Goal: Information Seeking & Learning: Learn about a topic

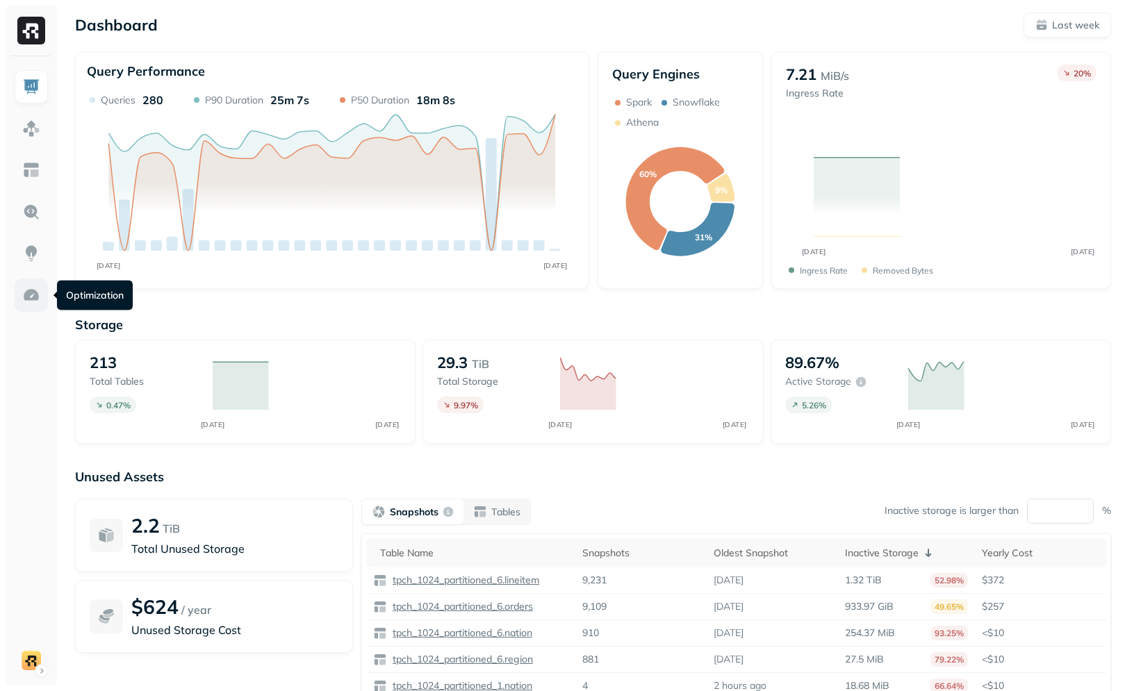
click at [28, 297] on img at bounding box center [31, 295] width 18 height 18
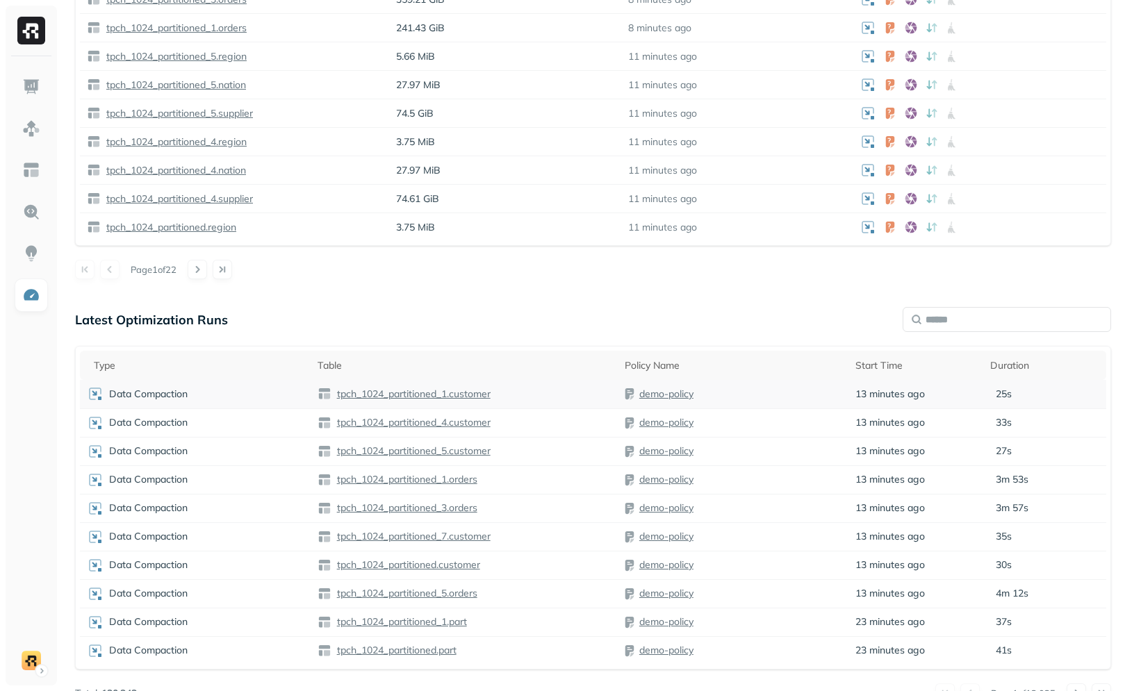
scroll to position [994, 0]
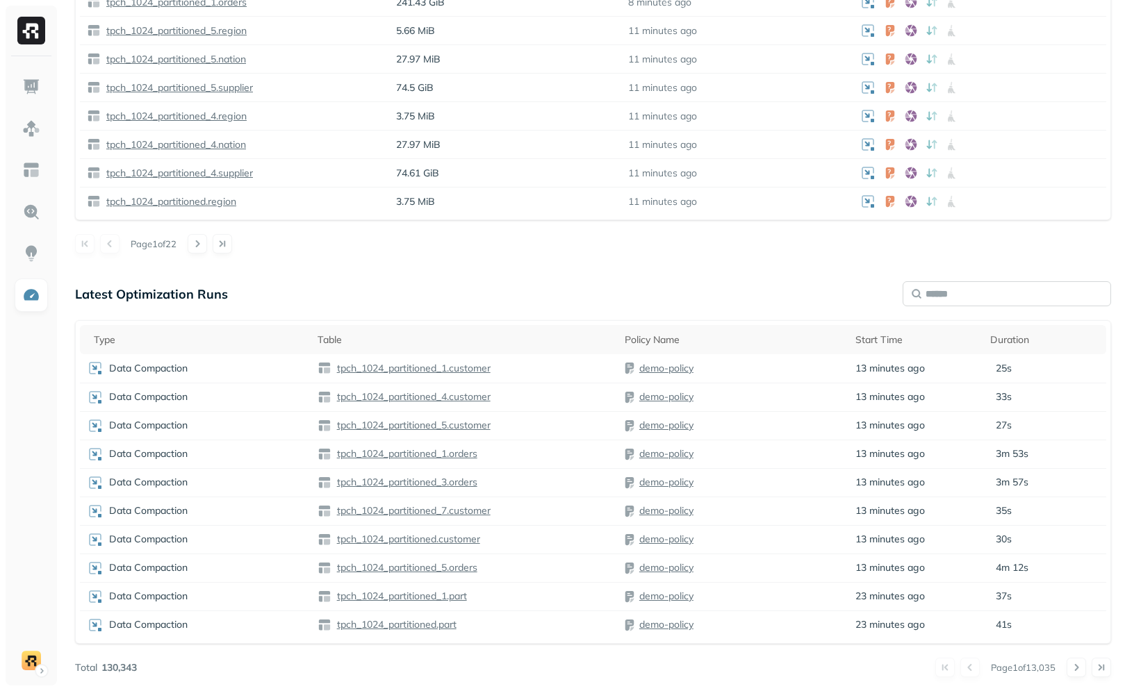
click at [926, 293] on input "text" at bounding box center [1007, 293] width 208 height 25
type input "*********"
click at [17, 173] on link at bounding box center [31, 170] width 33 height 33
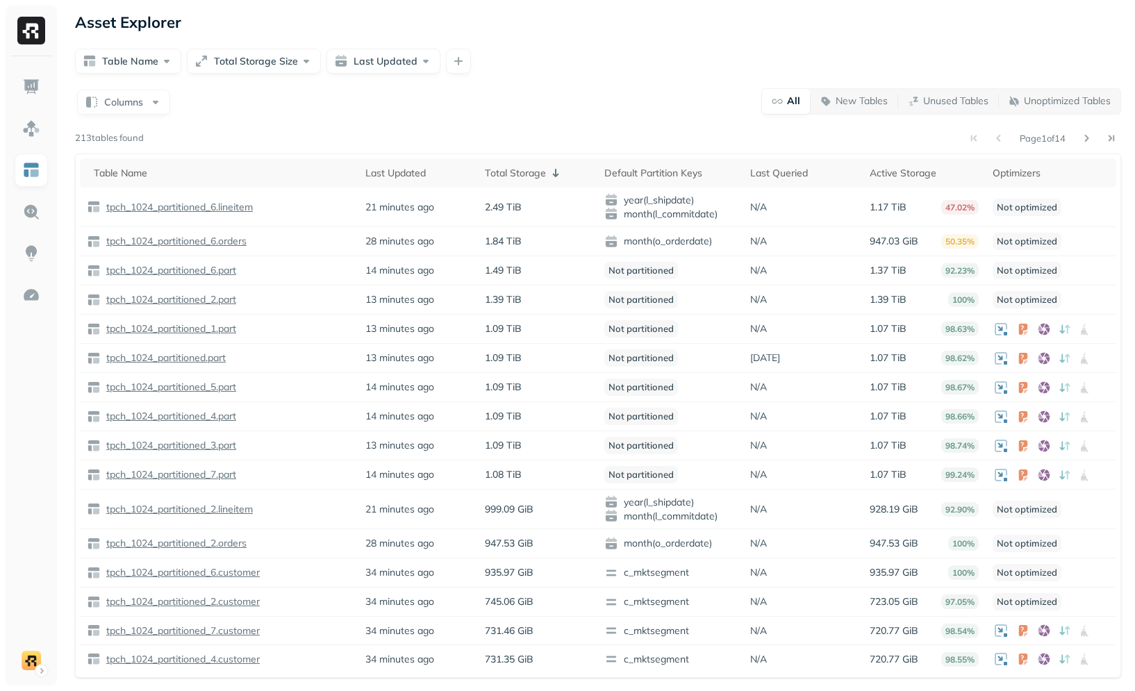
click at [446, 46] on form "Table Name Total Storage Size Last Updated" at bounding box center [598, 60] width 1047 height 28
click at [450, 56] on button "button" at bounding box center [458, 61] width 25 height 25
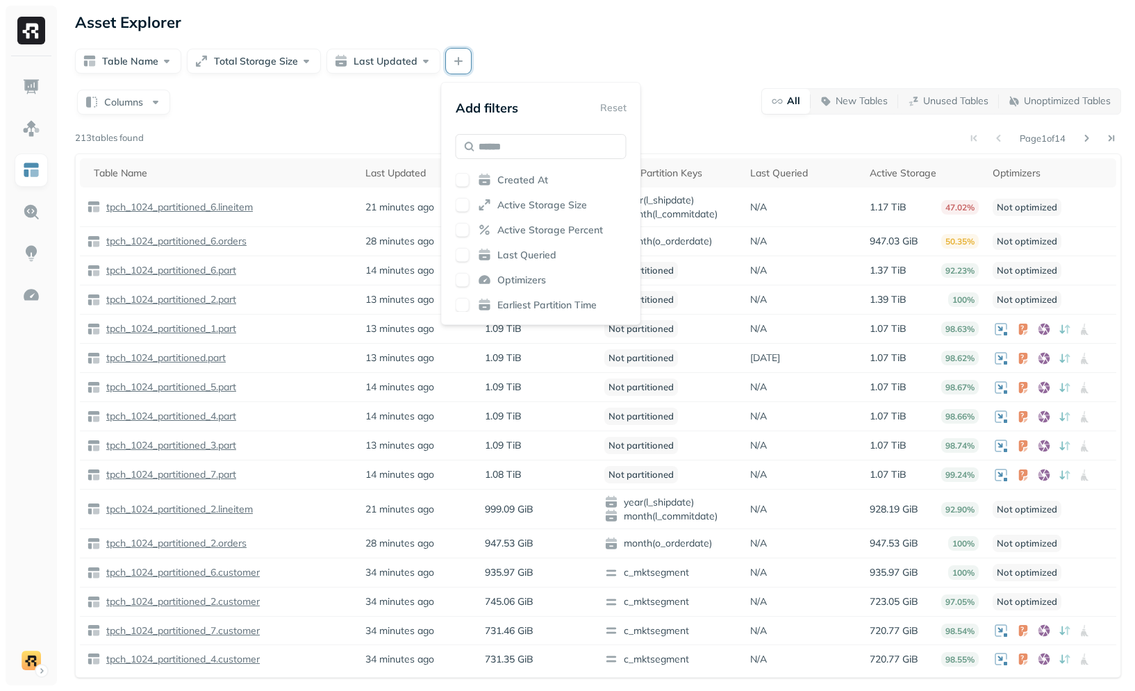
click at [525, 270] on div "Created At Active Storage Size Active Storage Percent Last Queried Optimizers E…" at bounding box center [541, 242] width 171 height 139
click at [522, 276] on span "Optimizers" at bounding box center [522, 280] width 49 height 13
click at [736, 19] on div "Asset Explorer" at bounding box center [598, 22] width 1047 height 19
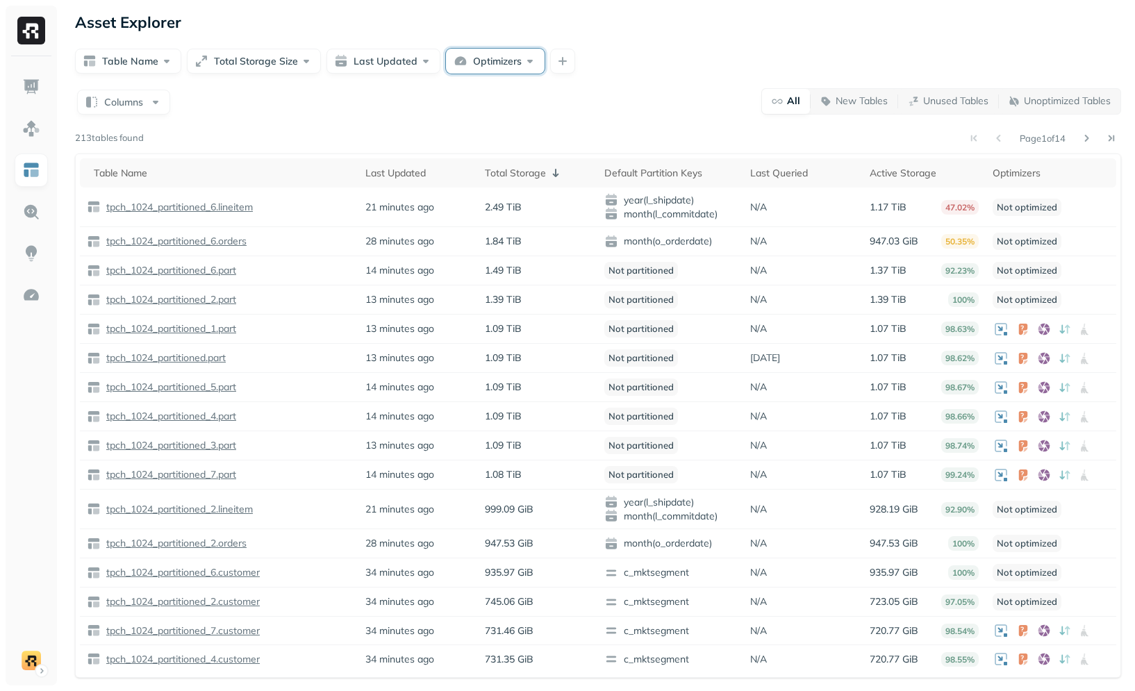
click at [531, 54] on button "Optimizers" at bounding box center [495, 61] width 99 height 25
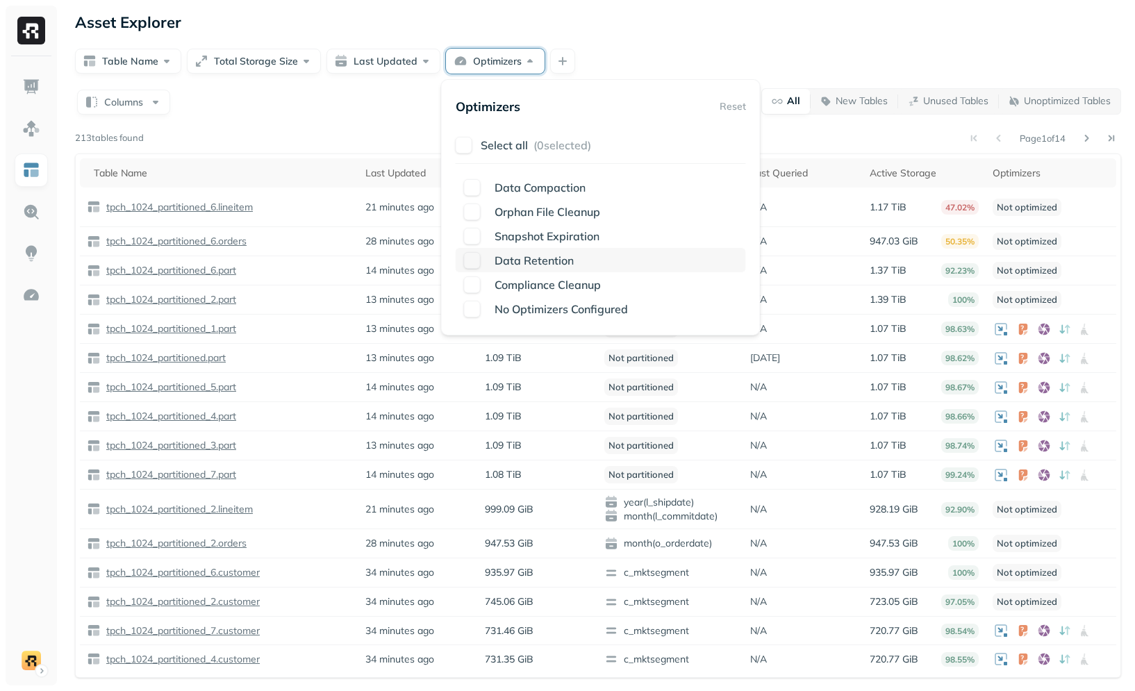
click at [528, 266] on span "Data Retention" at bounding box center [534, 261] width 79 height 14
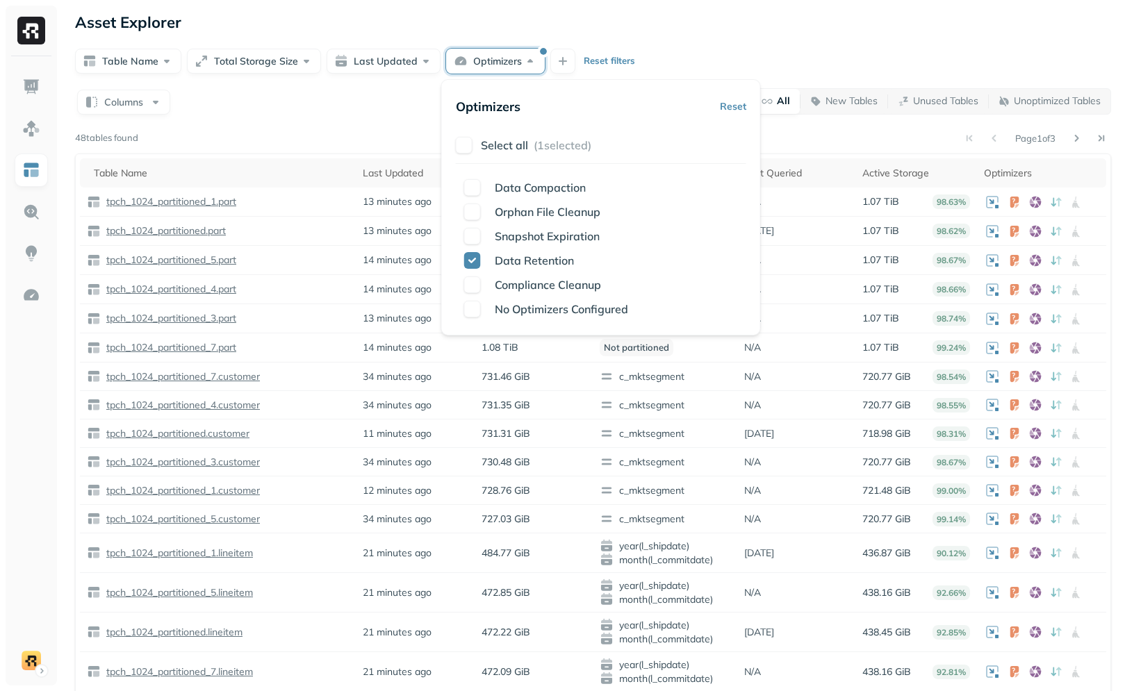
click at [718, 26] on div "Asset Explorer" at bounding box center [593, 22] width 1036 height 19
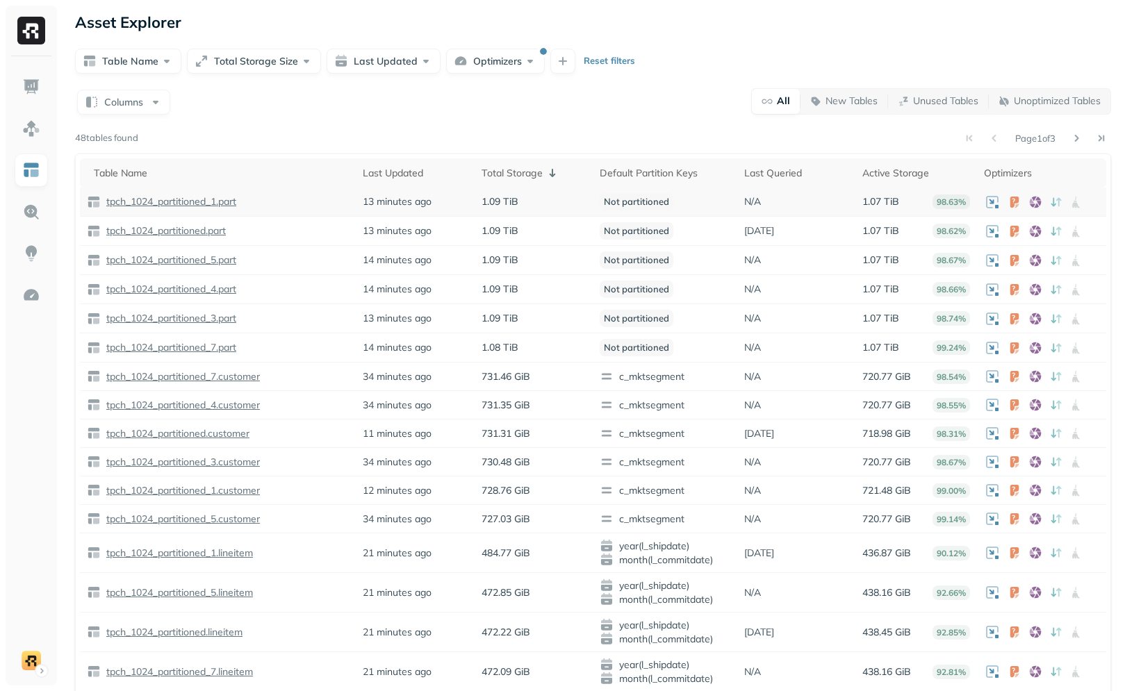
click at [218, 203] on p "tpch_1024_partitioned_1.part" at bounding box center [170, 201] width 133 height 13
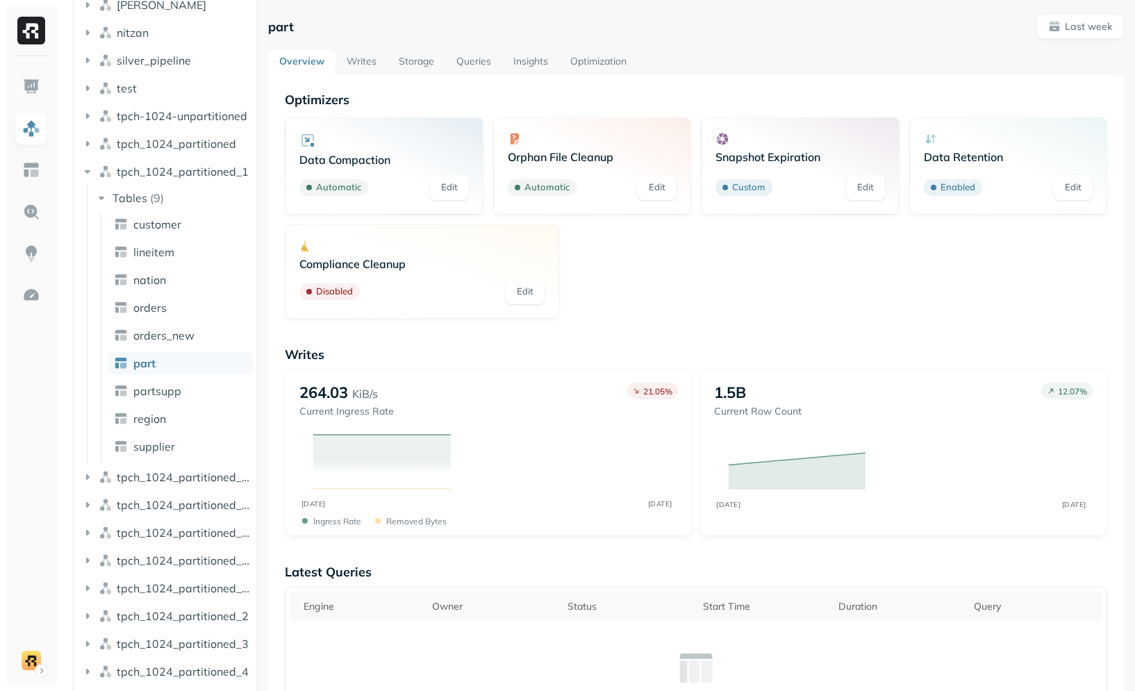
scroll to position [217, 0]
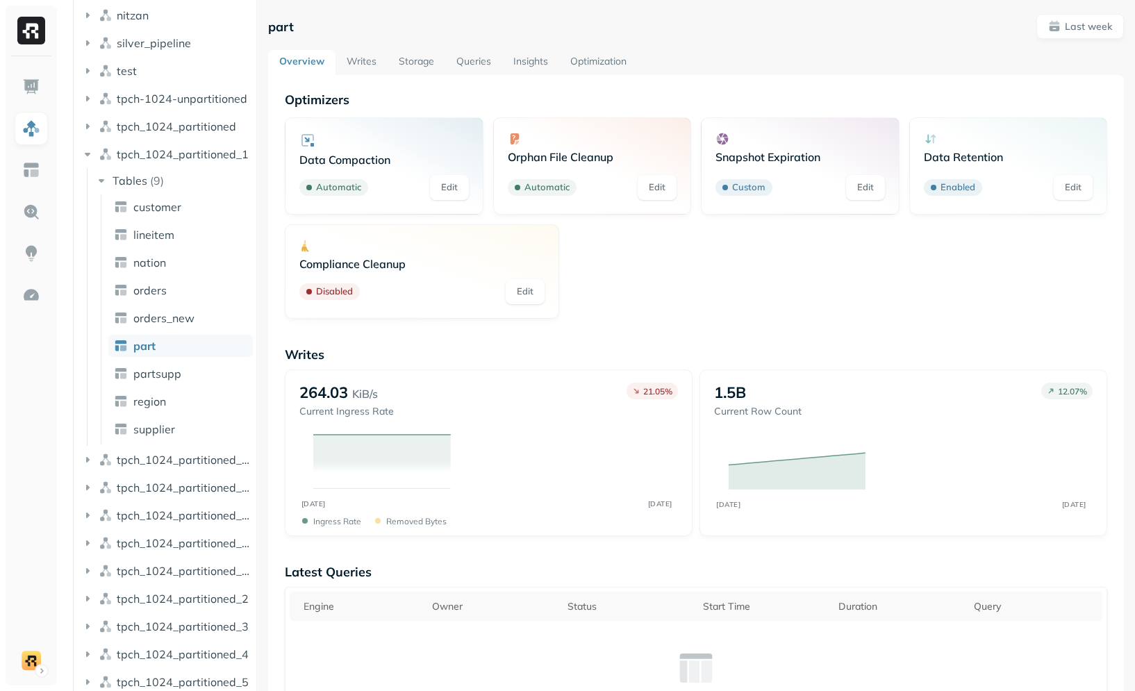
click at [609, 62] on link "Optimization" at bounding box center [598, 62] width 79 height 25
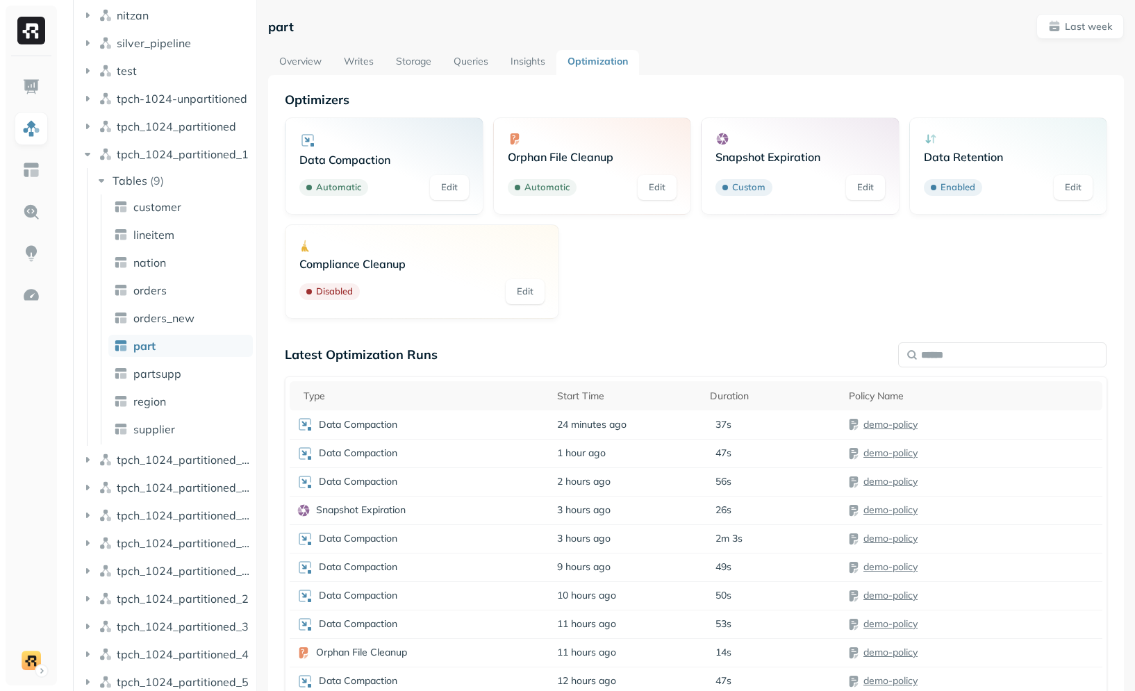
scroll to position [75, 0]
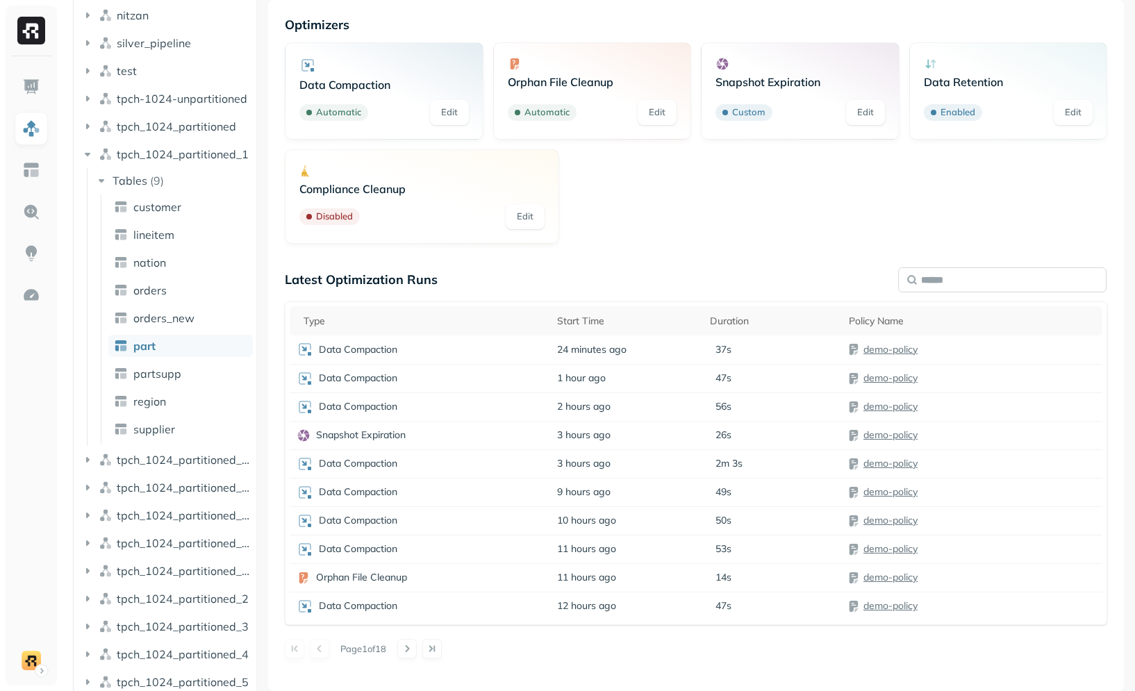
click at [954, 278] on input "text" at bounding box center [1003, 280] width 208 height 25
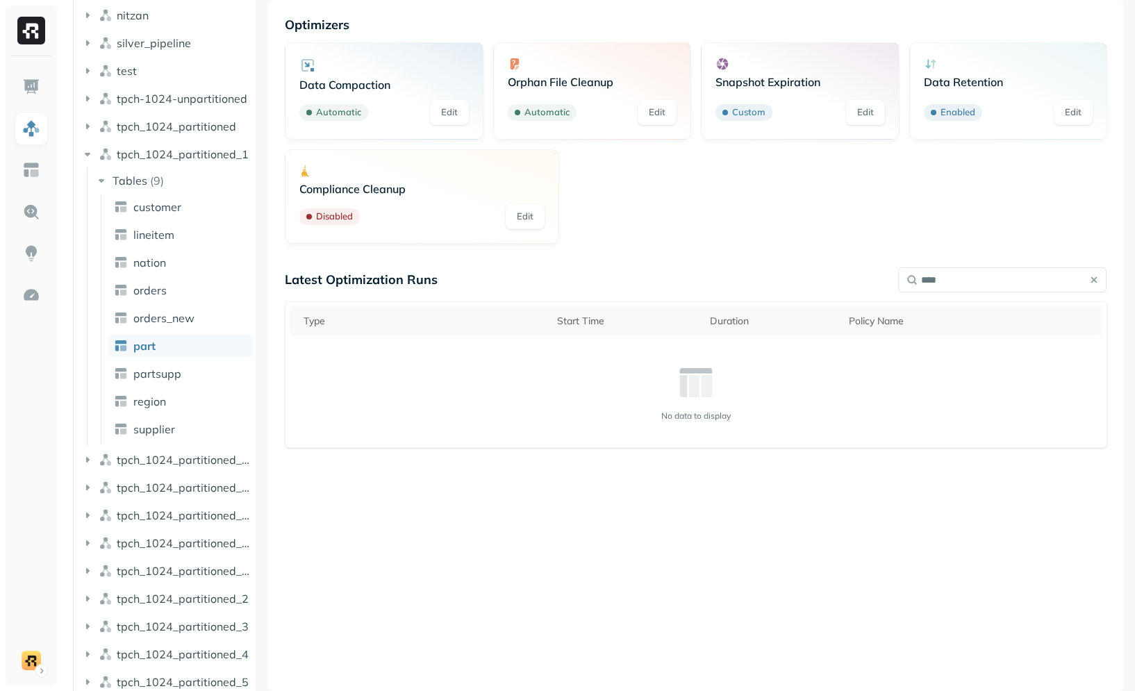
type input "*****"
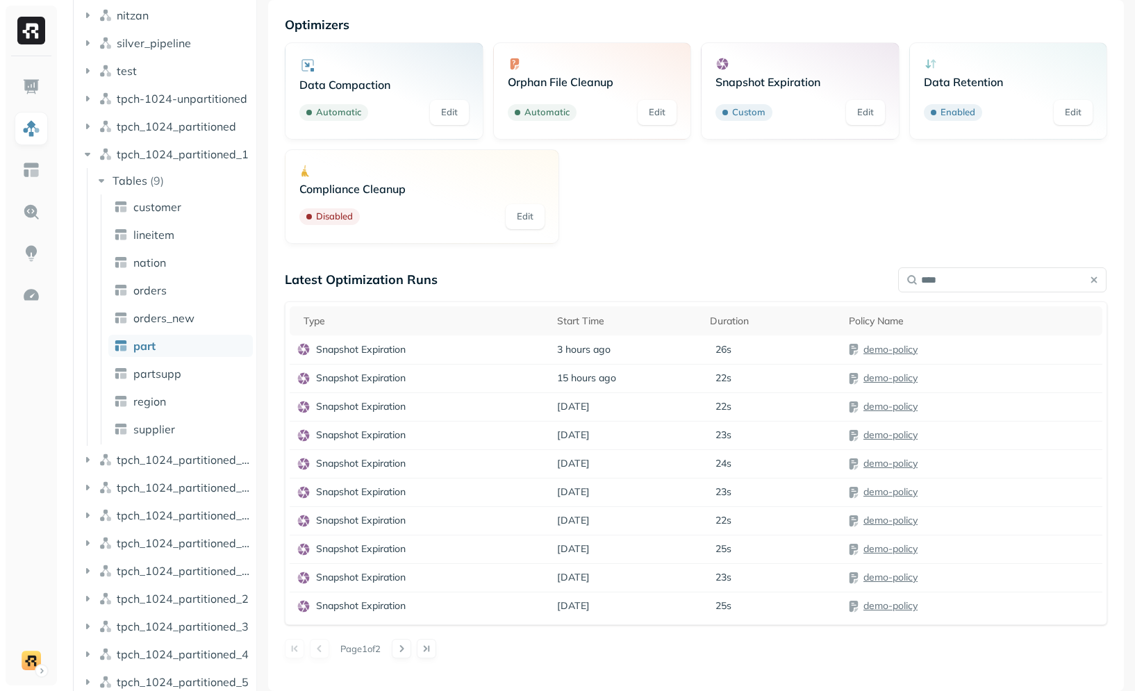
type input "*****"
click at [435, 655] on button at bounding box center [432, 648] width 19 height 19
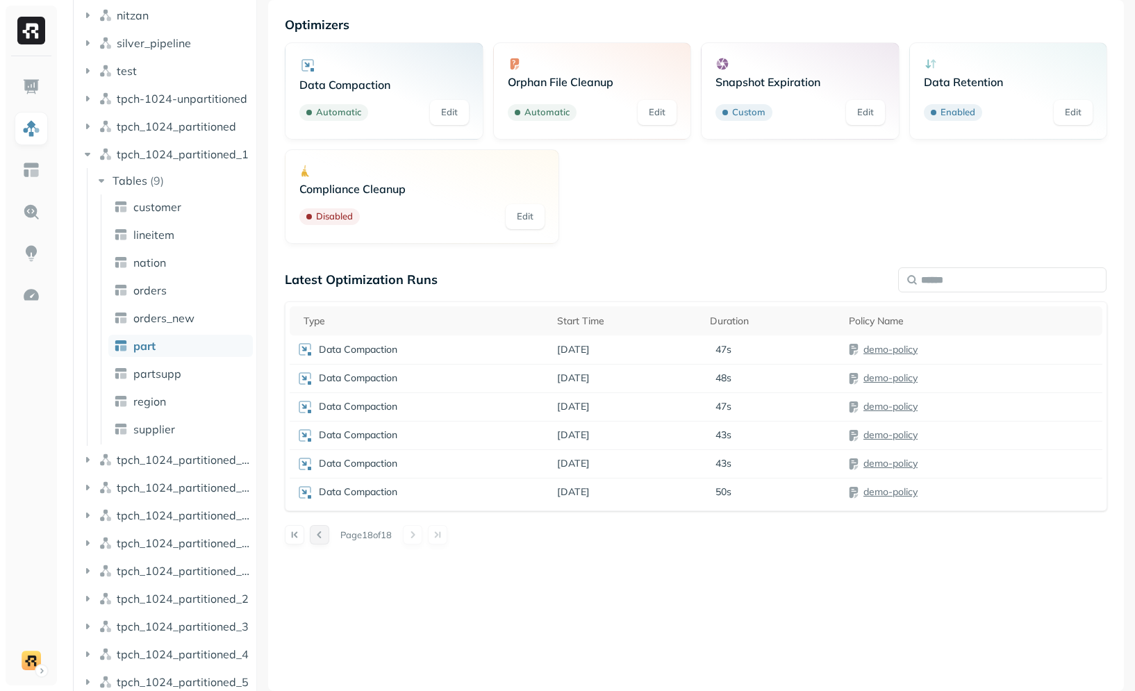
click at [315, 534] on button at bounding box center [319, 534] width 19 height 19
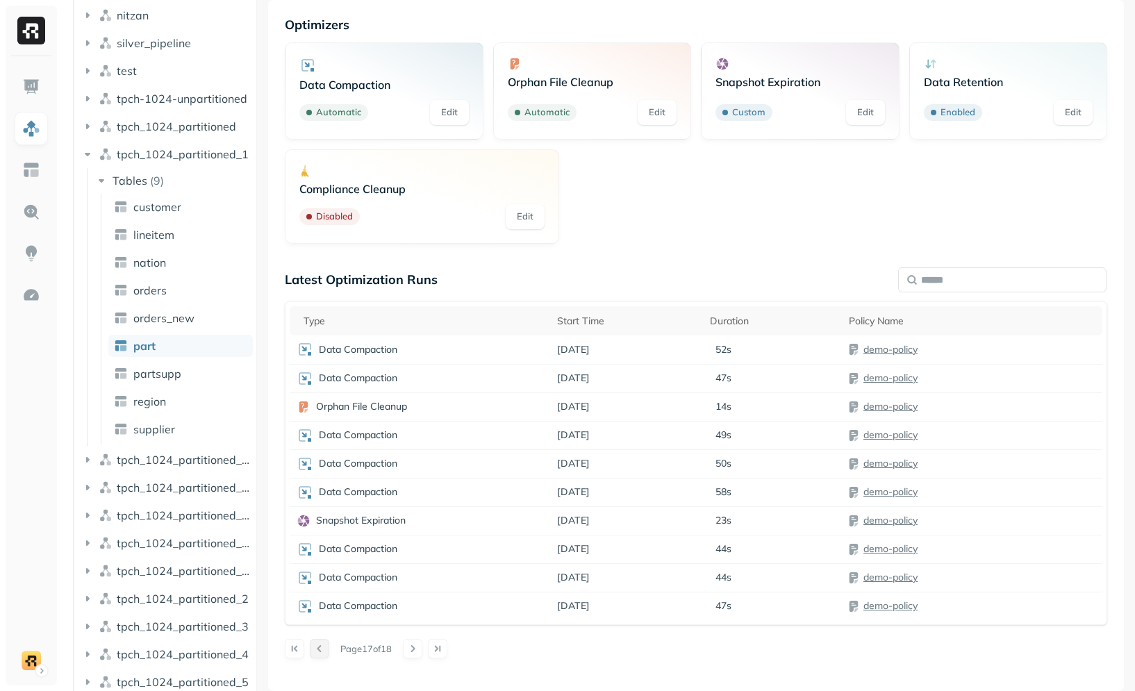
drag, startPoint x: 304, startPoint y: 641, endPoint x: 313, endPoint y: 644, distance: 9.0
click at [305, 640] on div at bounding box center [307, 648] width 44 height 19
click at [320, 650] on button at bounding box center [319, 648] width 19 height 19
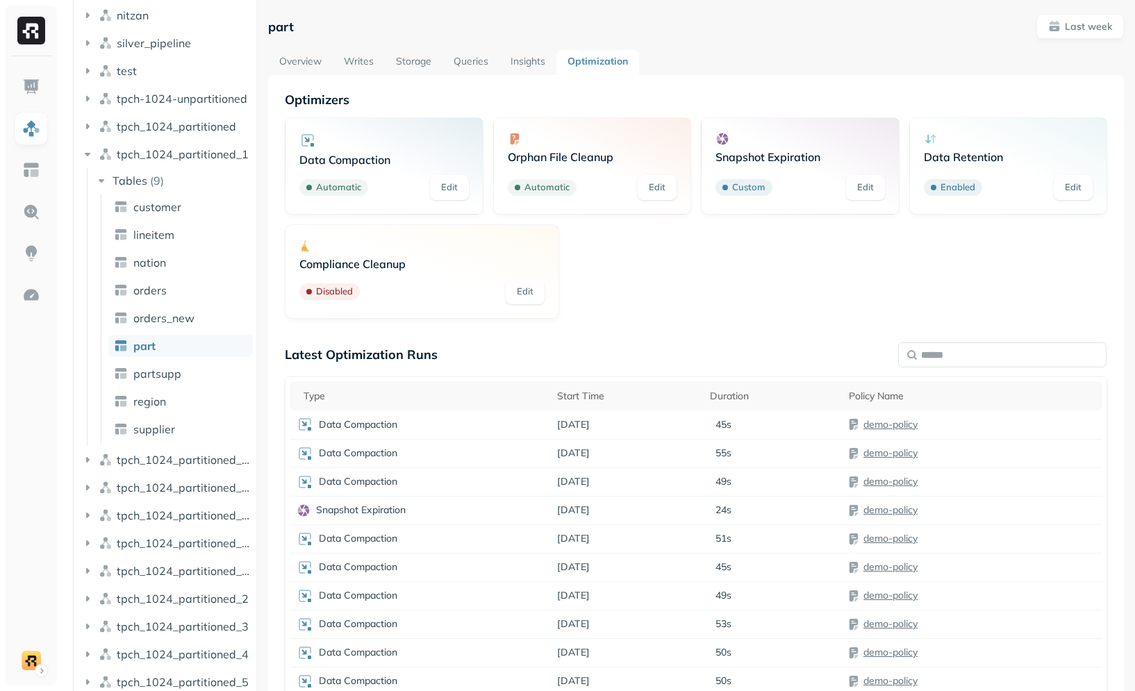
click at [591, 309] on div "Data Compaction Automatic Edit Orphan File Cleanup Automatic Edit Snapshot Expi…" at bounding box center [696, 218] width 823 height 202
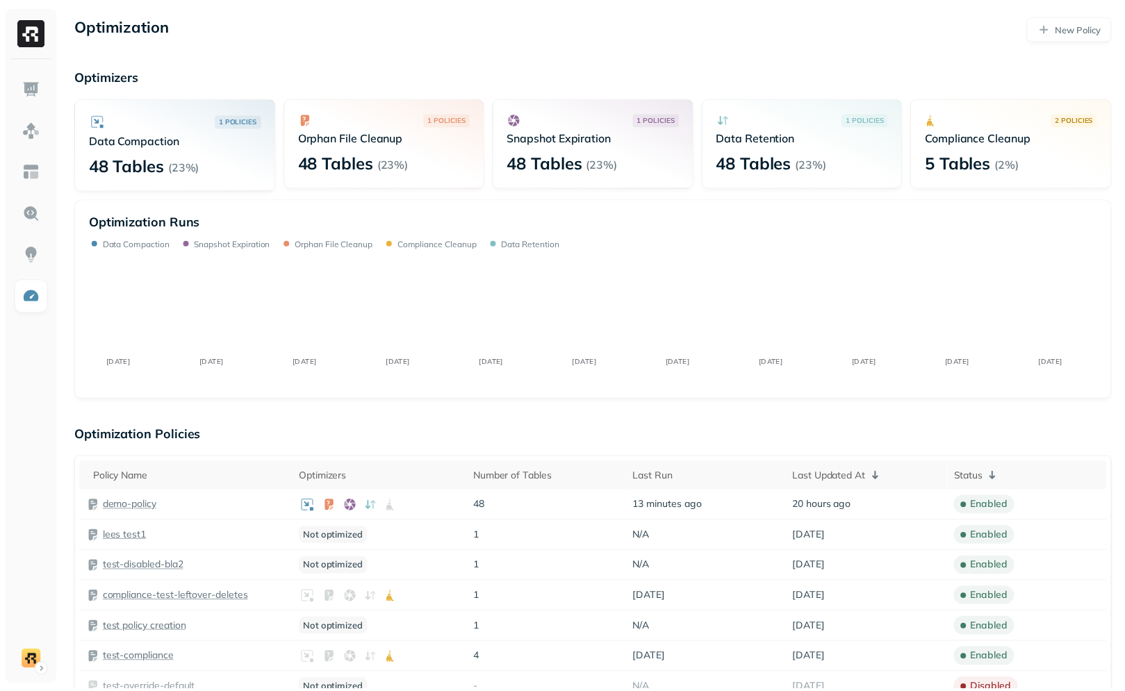
scroll to position [994, 0]
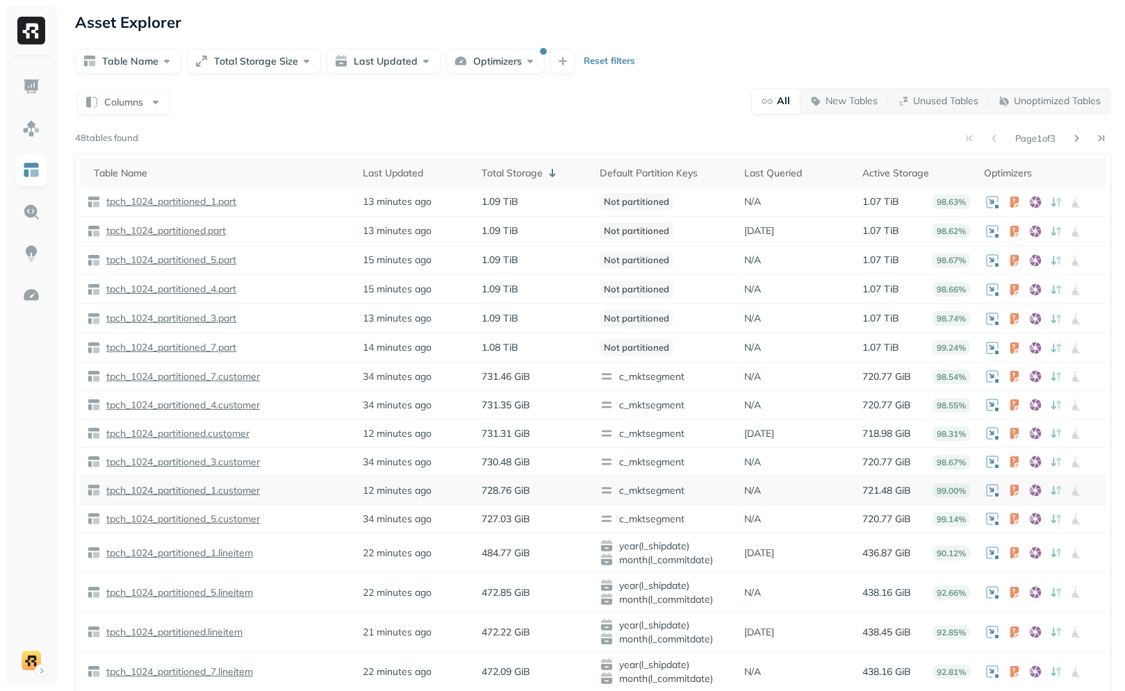
click at [631, 491] on span "c_mktsegment" at bounding box center [665, 491] width 131 height 14
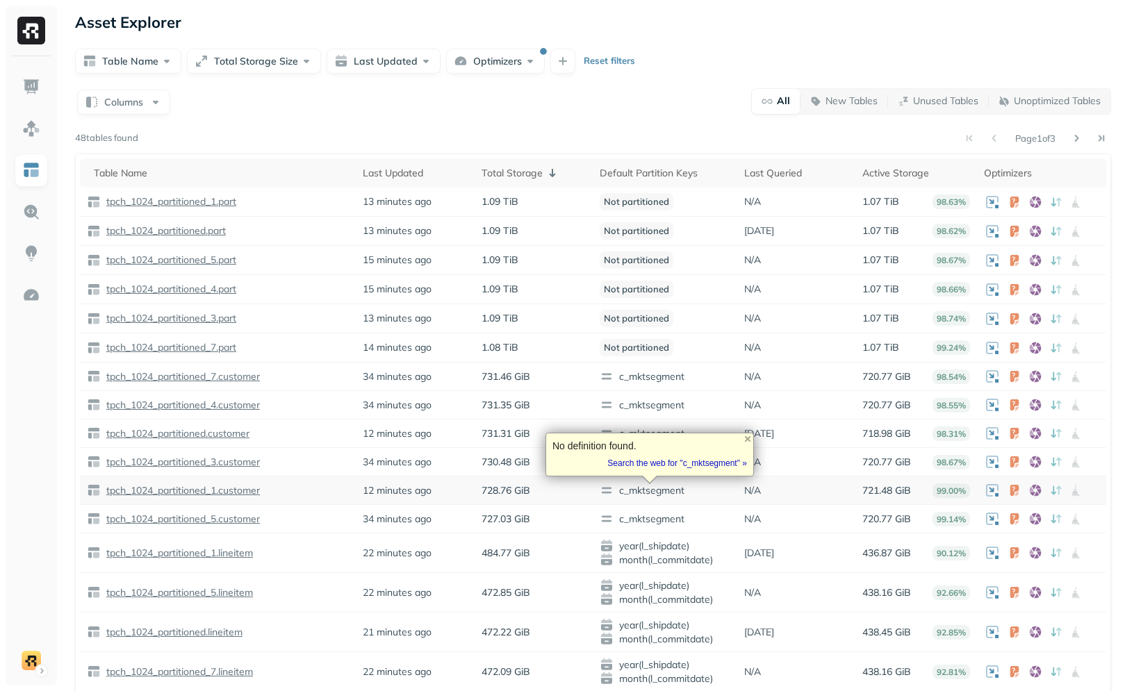
click at [691, 491] on span "c_mktsegment" at bounding box center [665, 491] width 131 height 14
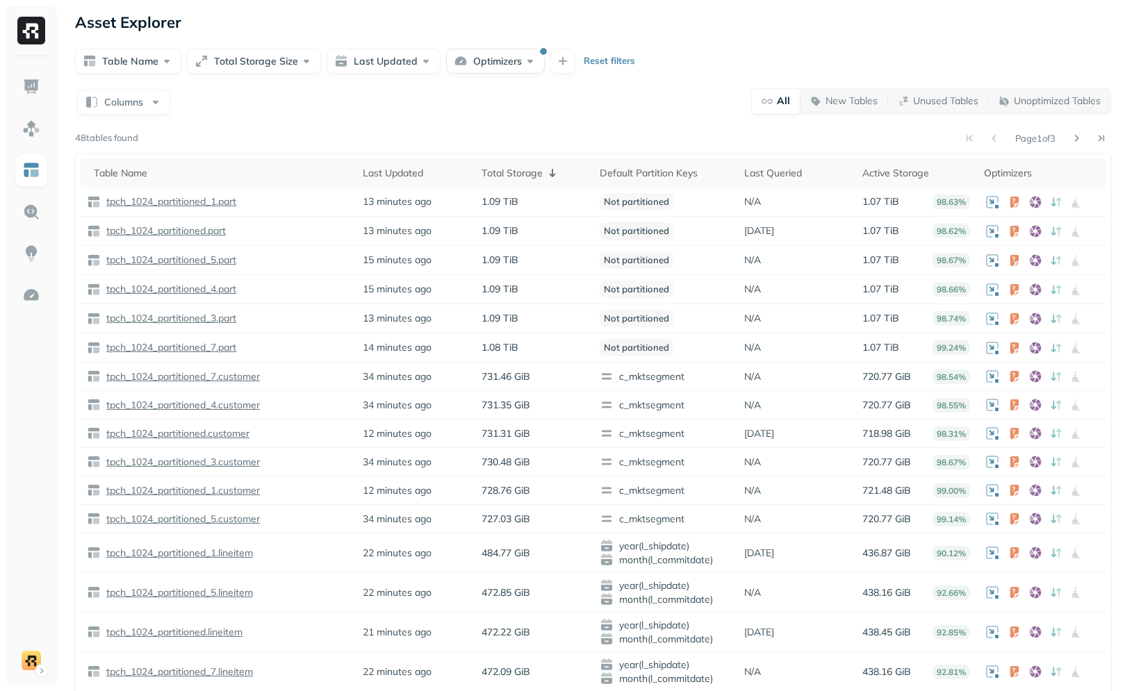
click at [534, 48] on form "Table Name Total Storage Size Last Updated Optimizers Reset filters" at bounding box center [593, 60] width 1036 height 28
click at [456, 60] on button "Optimizers" at bounding box center [495, 61] width 99 height 25
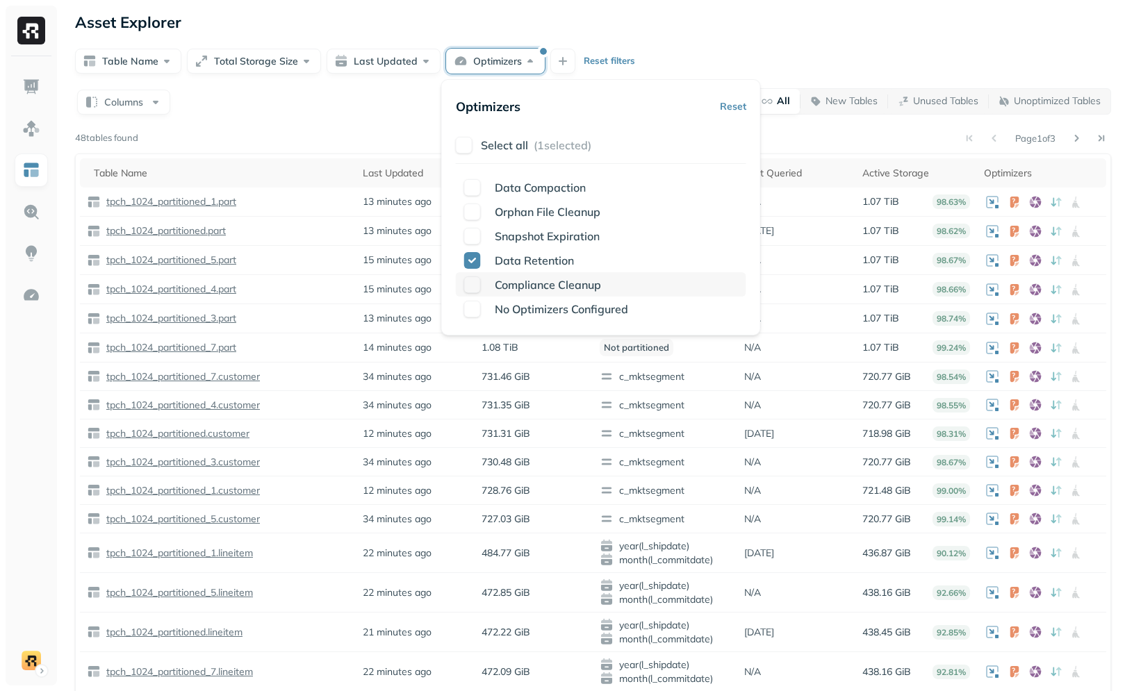
click at [531, 277] on p "Compliance Cleanup" at bounding box center [548, 285] width 106 height 17
click at [737, 8] on div "Asset Explorer Table Name Total Storage Size Last Updated Optimizers Reset filt…" at bounding box center [593, 354] width 1064 height 709
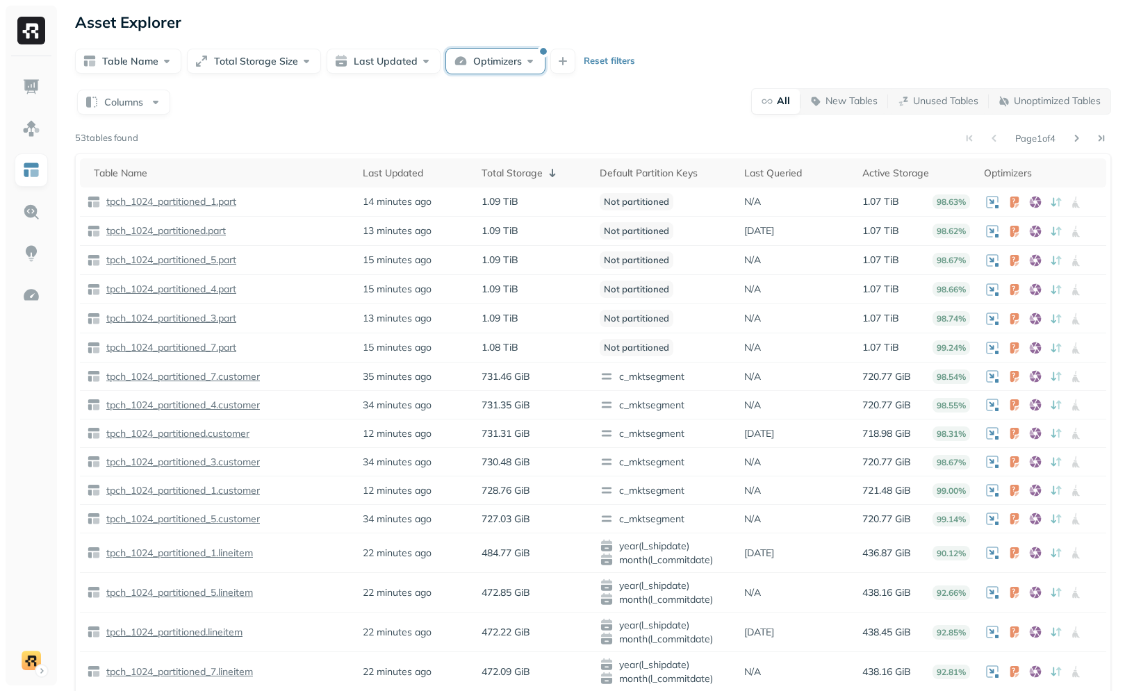
click at [487, 65] on button "Optimizers" at bounding box center [495, 61] width 99 height 25
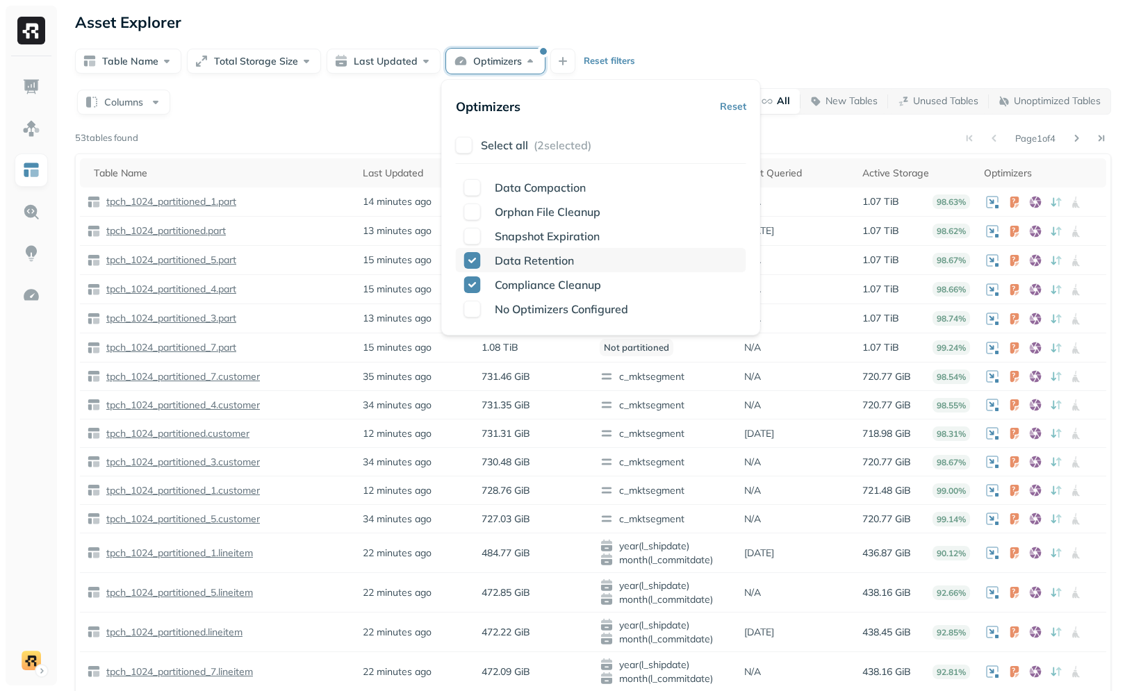
drag, startPoint x: 518, startPoint y: 278, endPoint x: 530, endPoint y: 267, distance: 15.7
click at [530, 267] on div "Data Compaction Orphan File Cleanup Snapshot Expiration Data Retention Complian…" at bounding box center [601, 248] width 290 height 146
click at [530, 267] on p "Data Retention" at bounding box center [534, 260] width 79 height 17
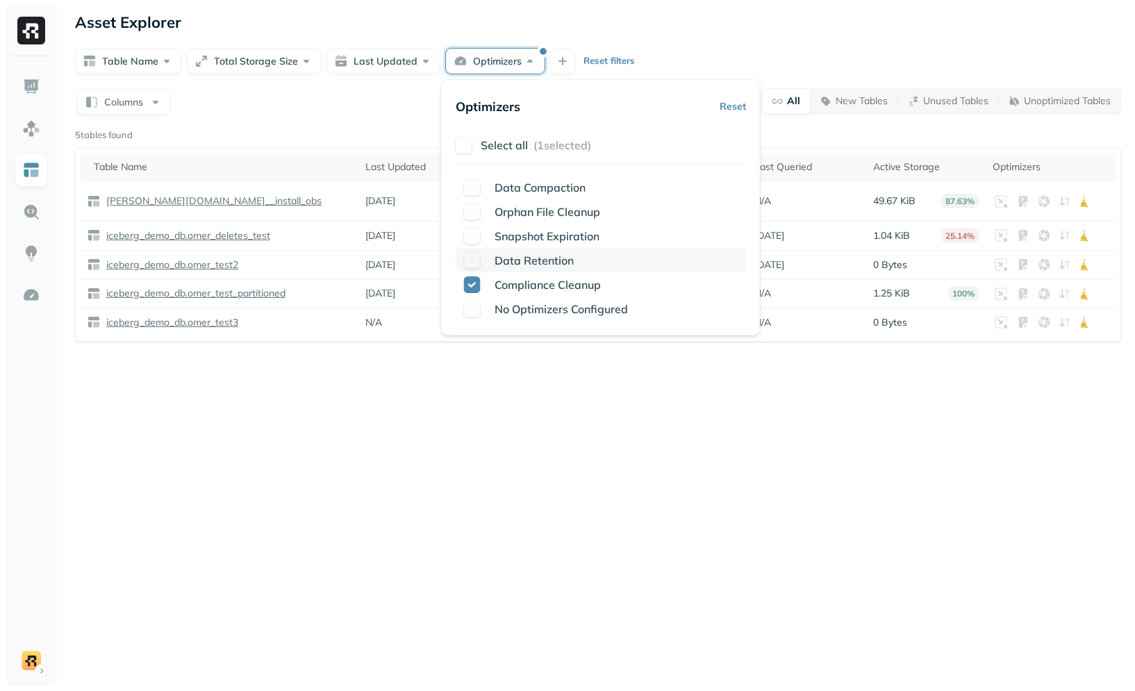
click at [538, 268] on div "Data Retention" at bounding box center [601, 260] width 290 height 24
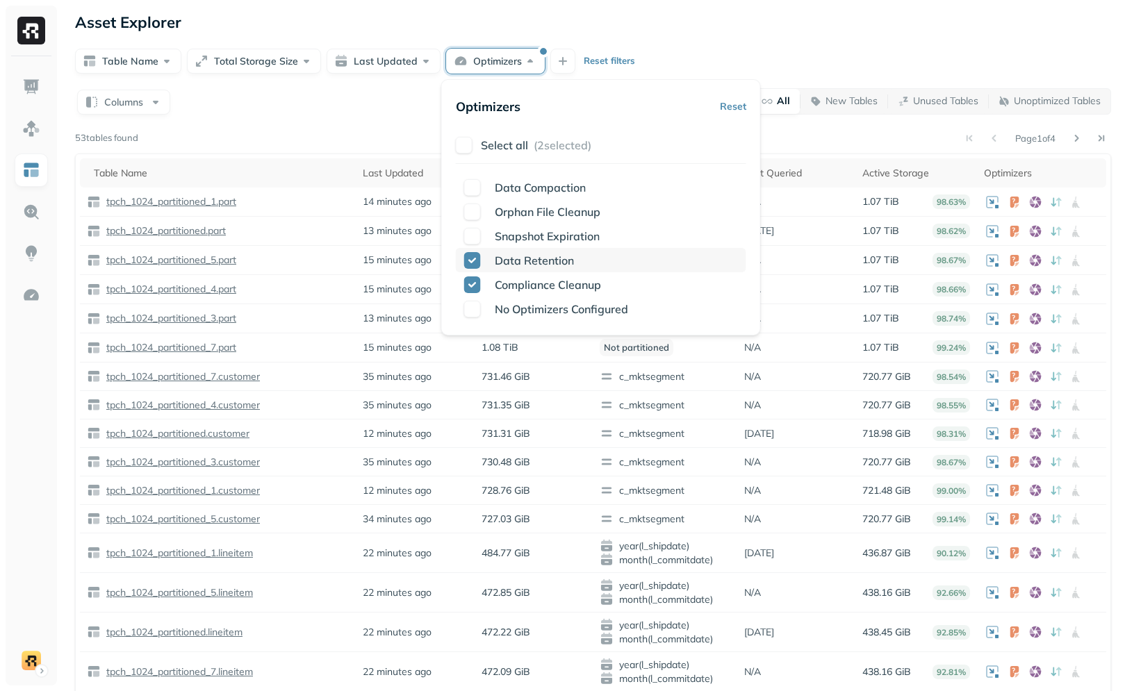
click at [538, 268] on div "Data Retention" at bounding box center [601, 260] width 290 height 24
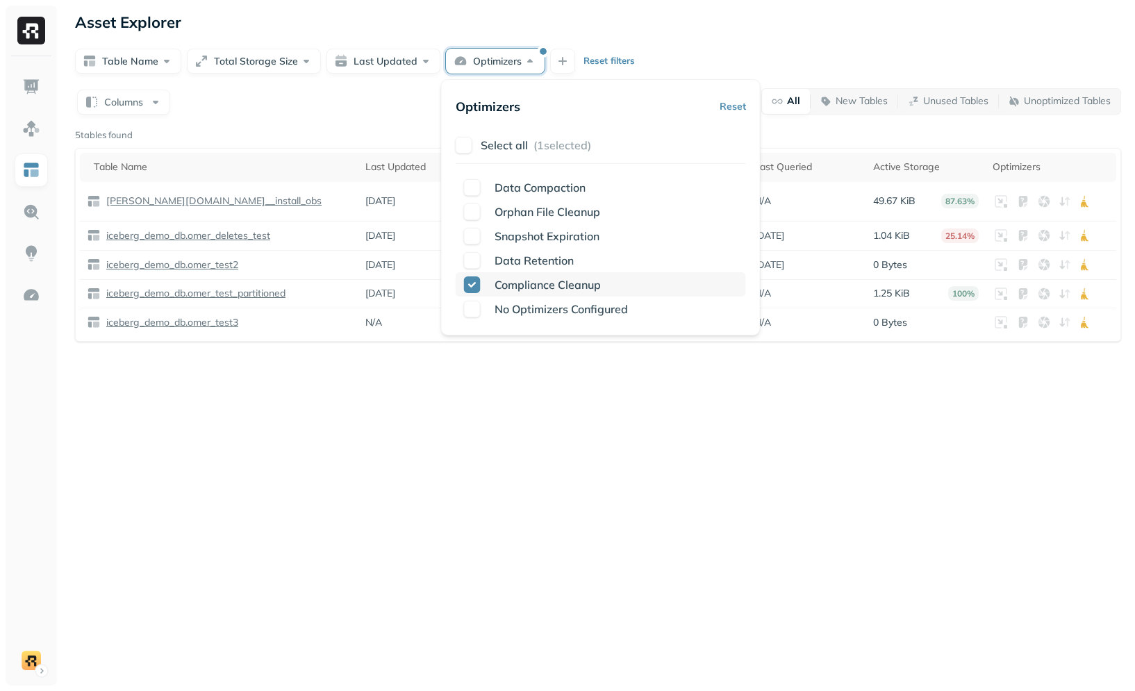
click at [535, 281] on span "Compliance Cleanup" at bounding box center [548, 285] width 106 height 14
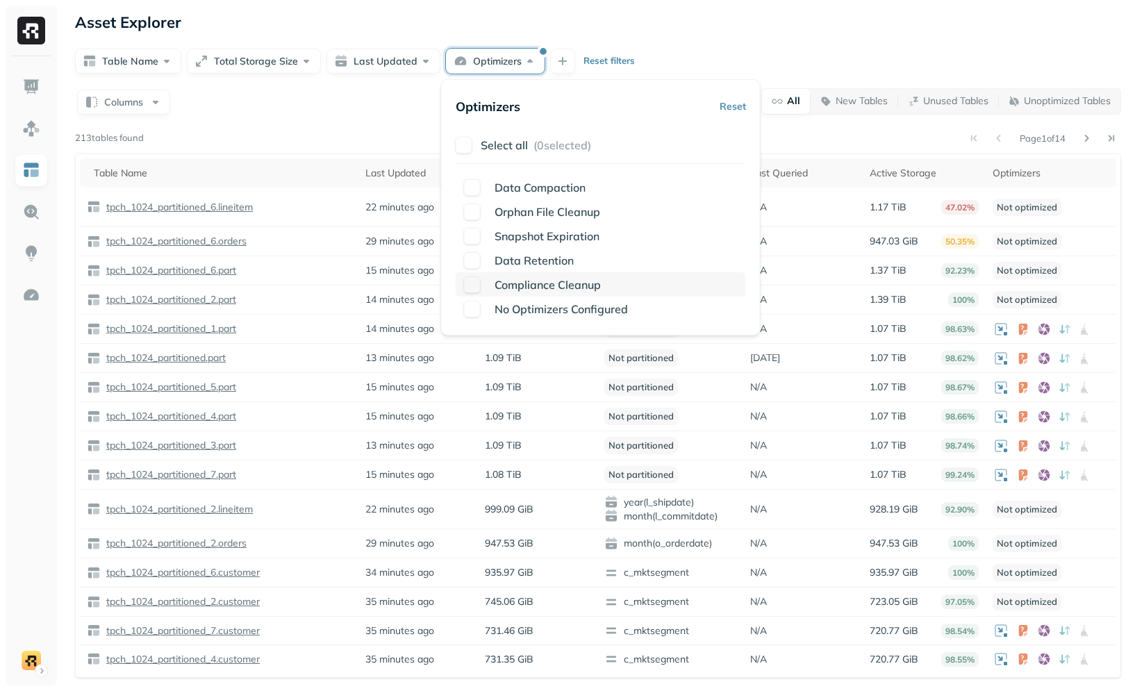
click at [535, 280] on span "Compliance Cleanup" at bounding box center [548, 285] width 106 height 14
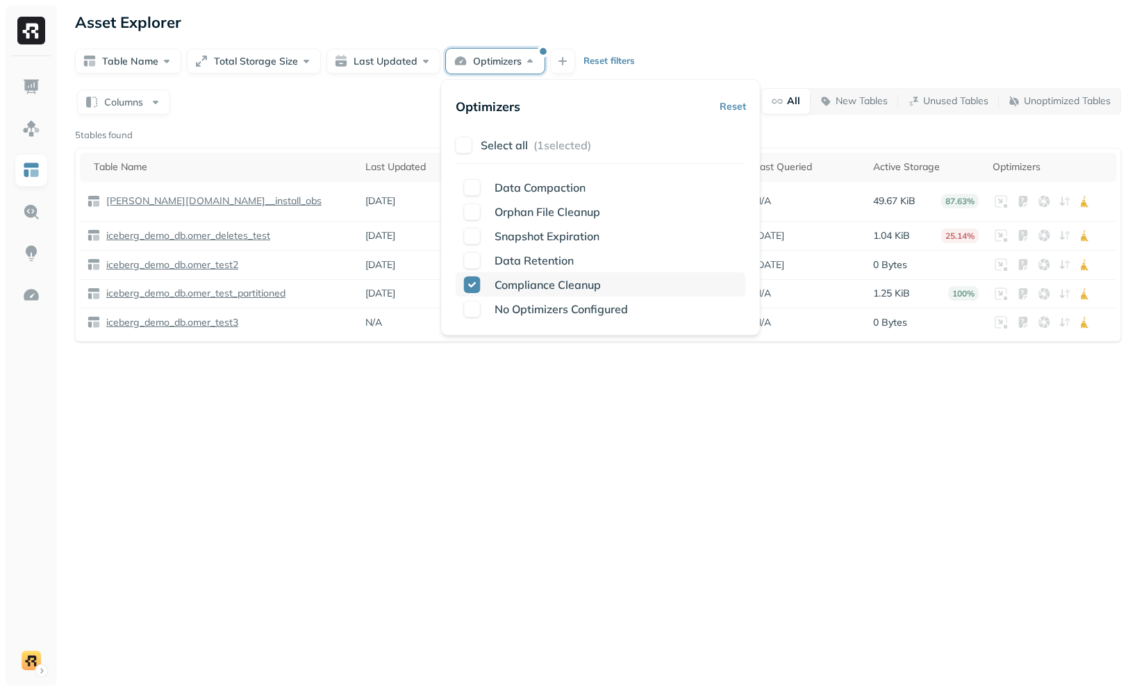
click at [541, 272] on div "Compliance Cleanup" at bounding box center [601, 284] width 290 height 24
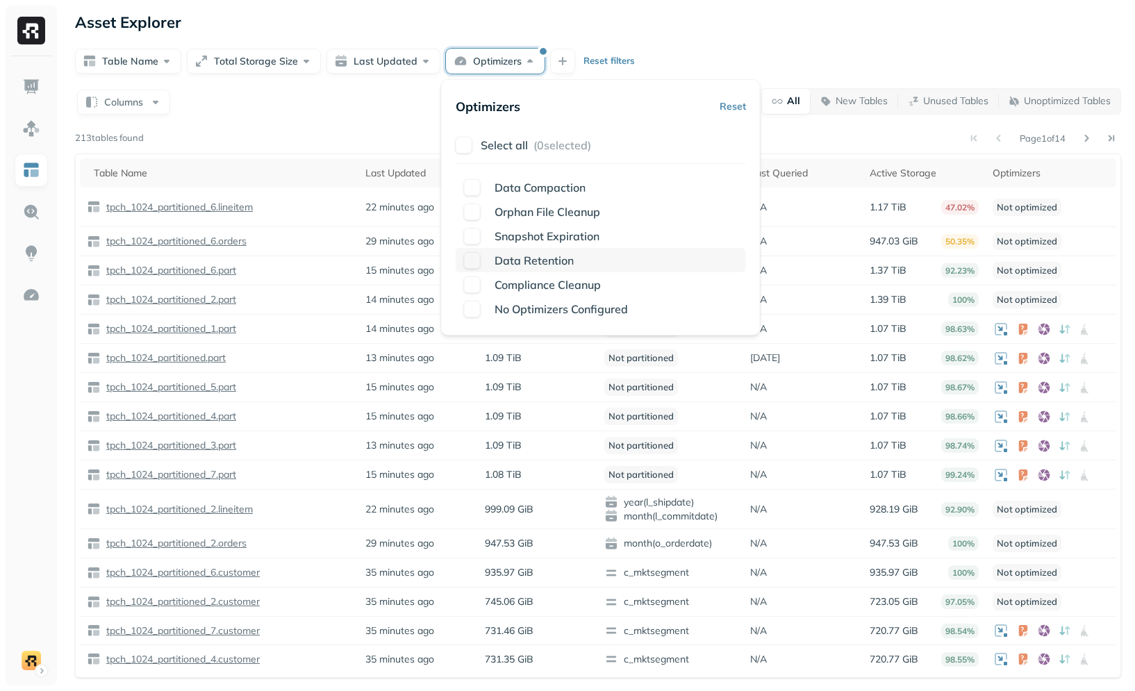
click at [542, 271] on div "Data Retention" at bounding box center [601, 260] width 290 height 24
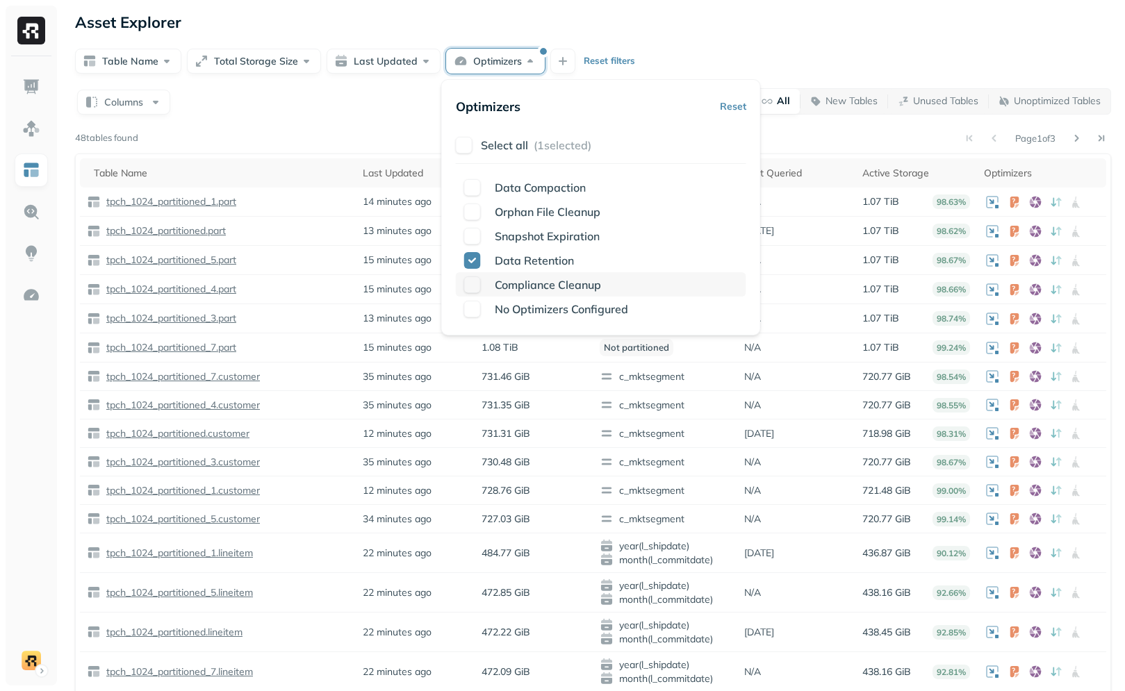
click at [543, 287] on span "Compliance Cleanup" at bounding box center [548, 285] width 106 height 14
click at [1015, 172] on div "Optimizers" at bounding box center [1041, 173] width 115 height 13
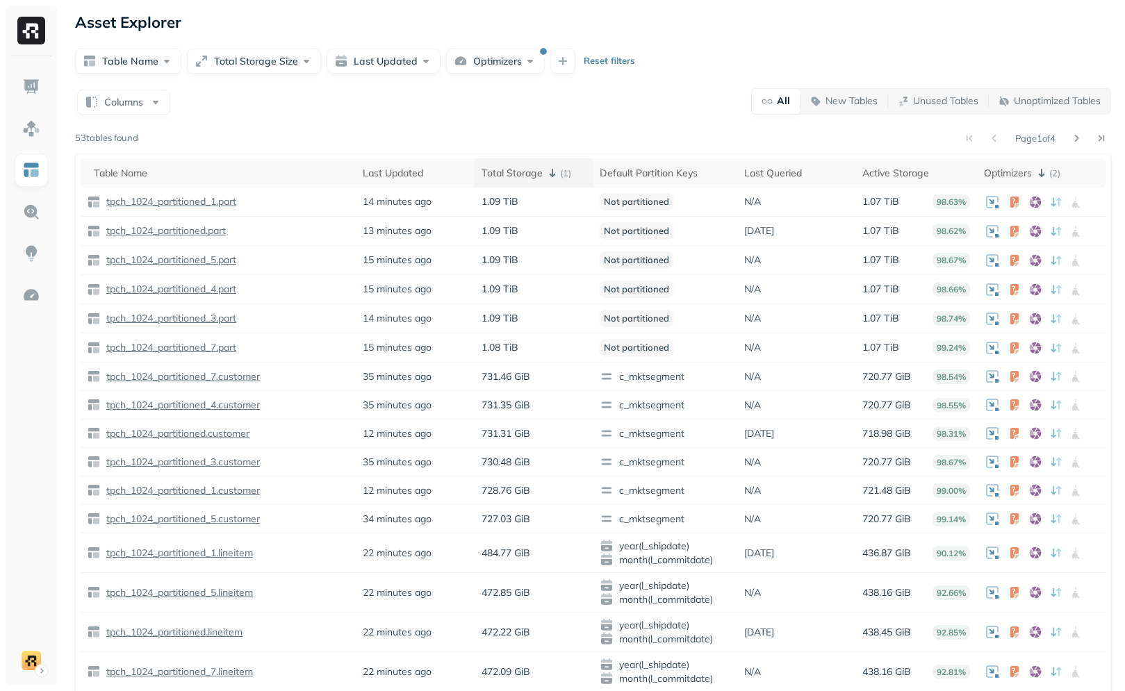
click at [507, 168] on div "Total Storage ( 1 )" at bounding box center [534, 173] width 104 height 17
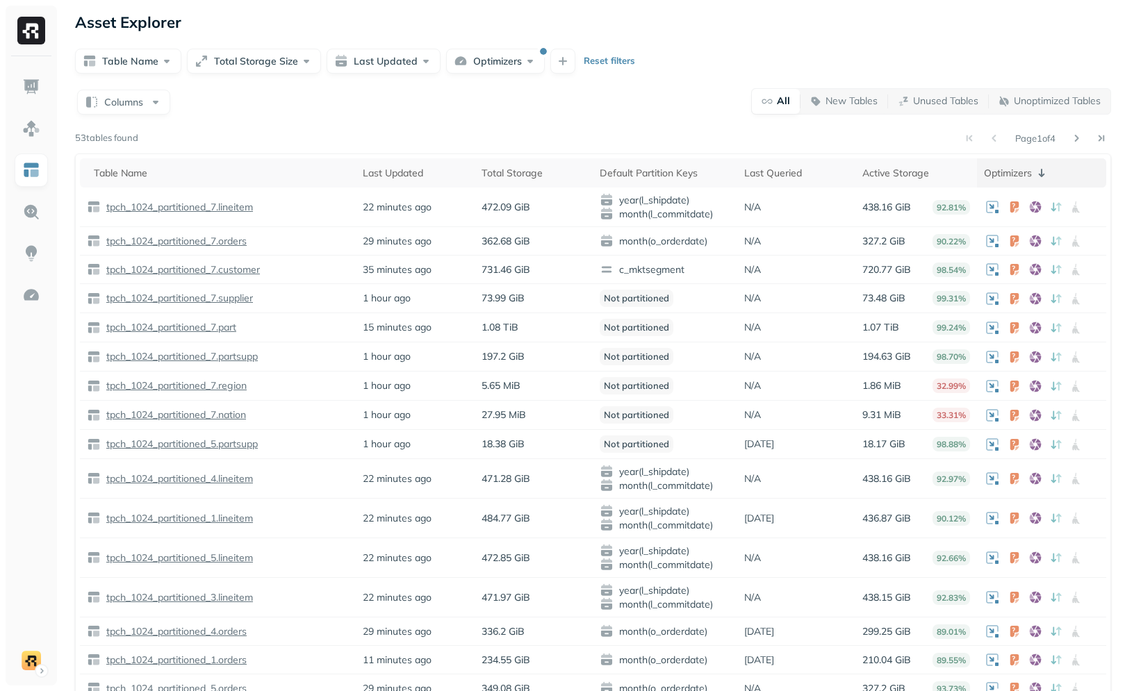
click at [1031, 174] on div "Optimizers" at bounding box center [1041, 173] width 115 height 17
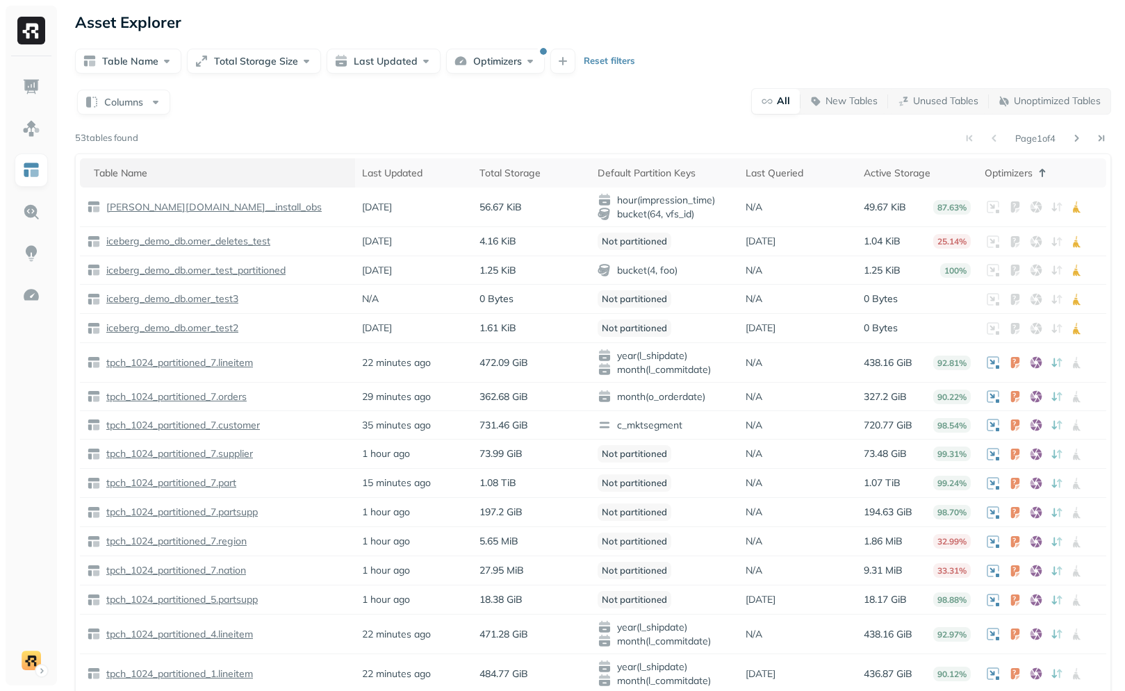
click at [237, 161] on th "Table Name" at bounding box center [217, 172] width 275 height 29
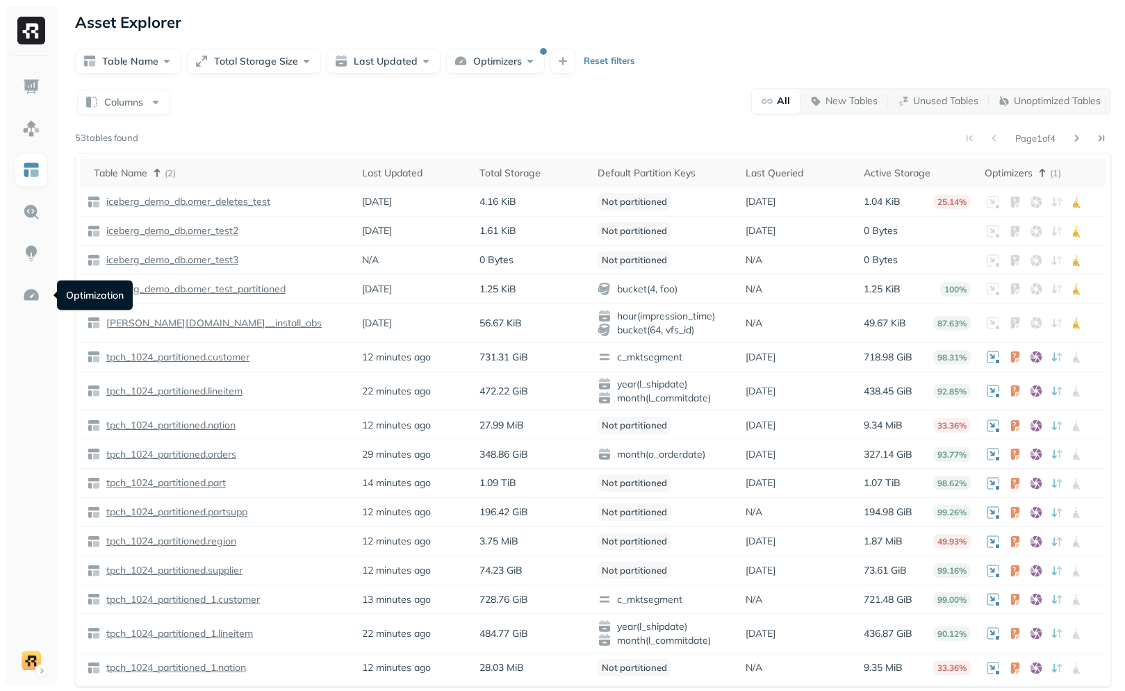
click at [5, 293] on div at bounding box center [31, 345] width 63 height 691
click at [10, 290] on div at bounding box center [31, 371] width 51 height 630
click at [24, 289] on img at bounding box center [31, 295] width 18 height 18
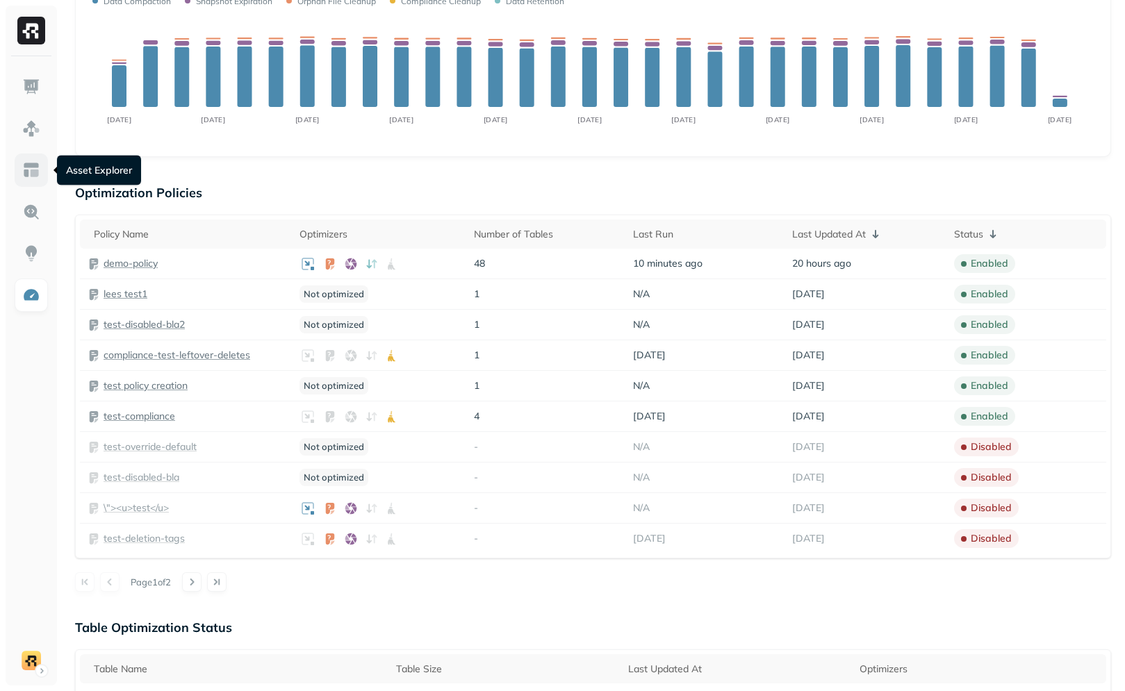
click at [38, 179] on link at bounding box center [31, 170] width 33 height 33
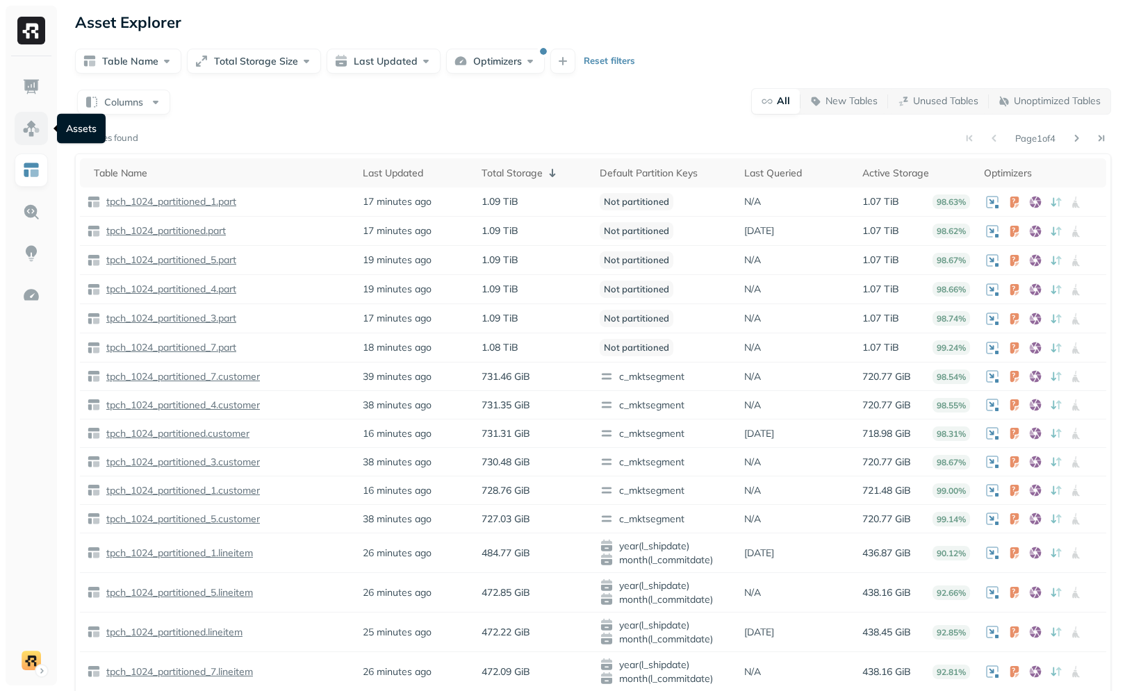
click at [19, 126] on link at bounding box center [31, 128] width 33 height 33
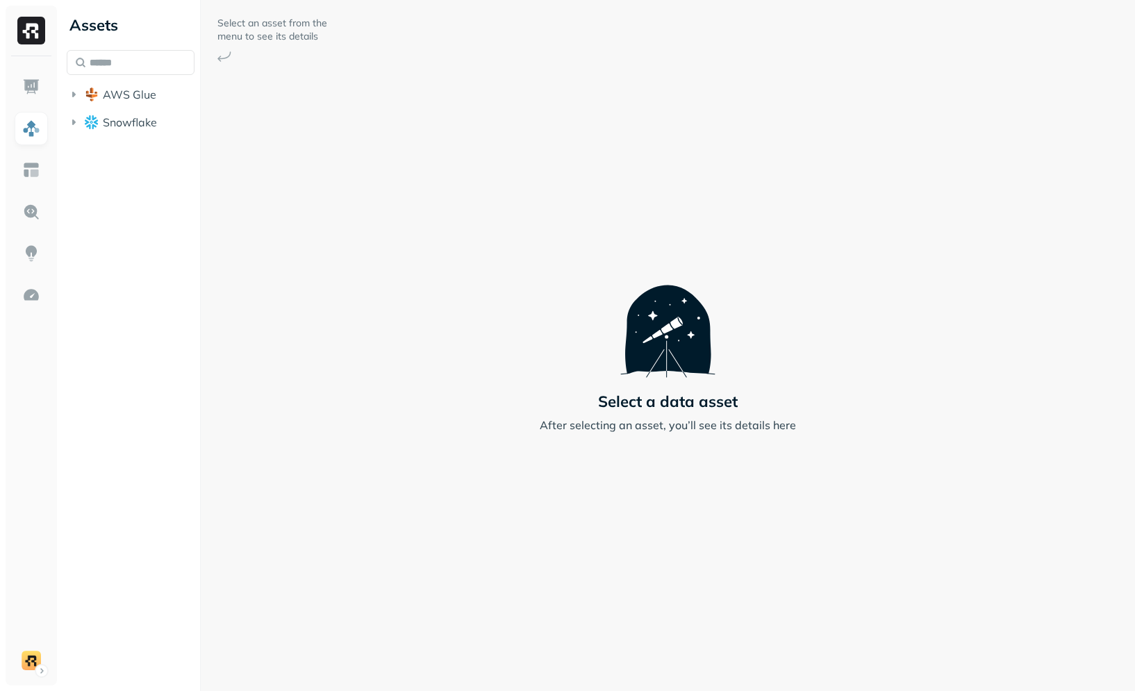
click at [0, 454] on html "Assets AWS Glue Snowflake Select an asset from the menu to see its details Sele…" at bounding box center [567, 345] width 1135 height 691
click at [107, 112] on button "Snowflake" at bounding box center [131, 122] width 128 height 22
click at [118, 102] on button "AWS Glue" at bounding box center [131, 94] width 128 height 22
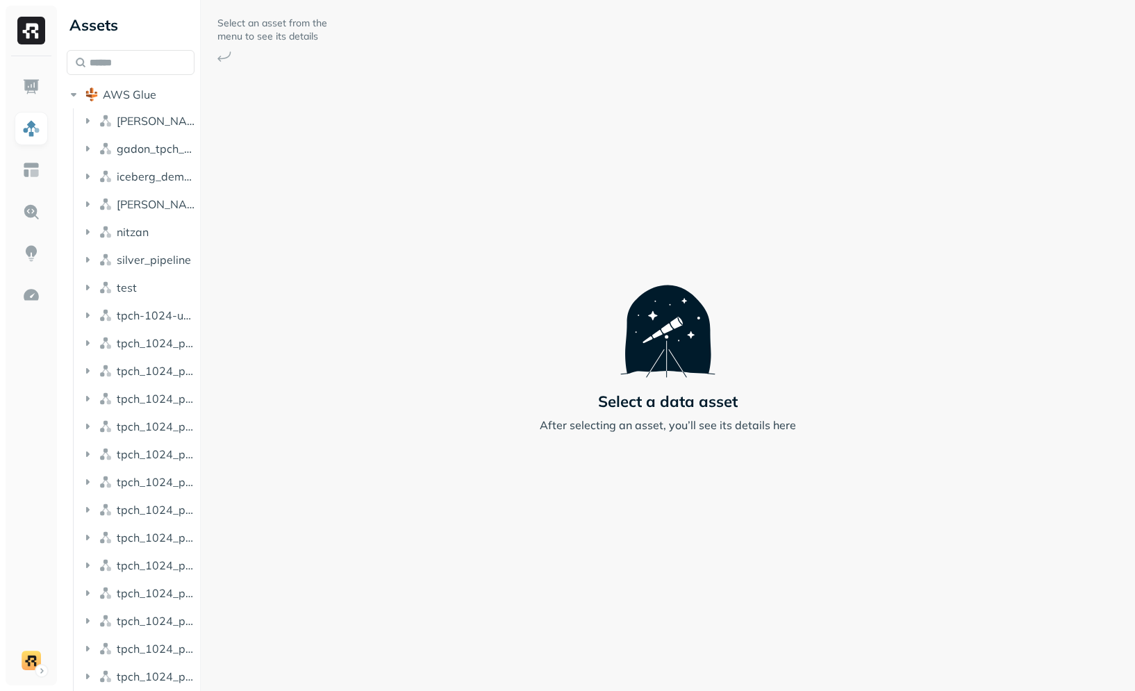
click at [0, 0] on div "Assets AWS Glue [PERSON_NAME] gadon_tpch_1024_filesizes_test iceberg_demo_db [P…" at bounding box center [567, 345] width 1135 height 691
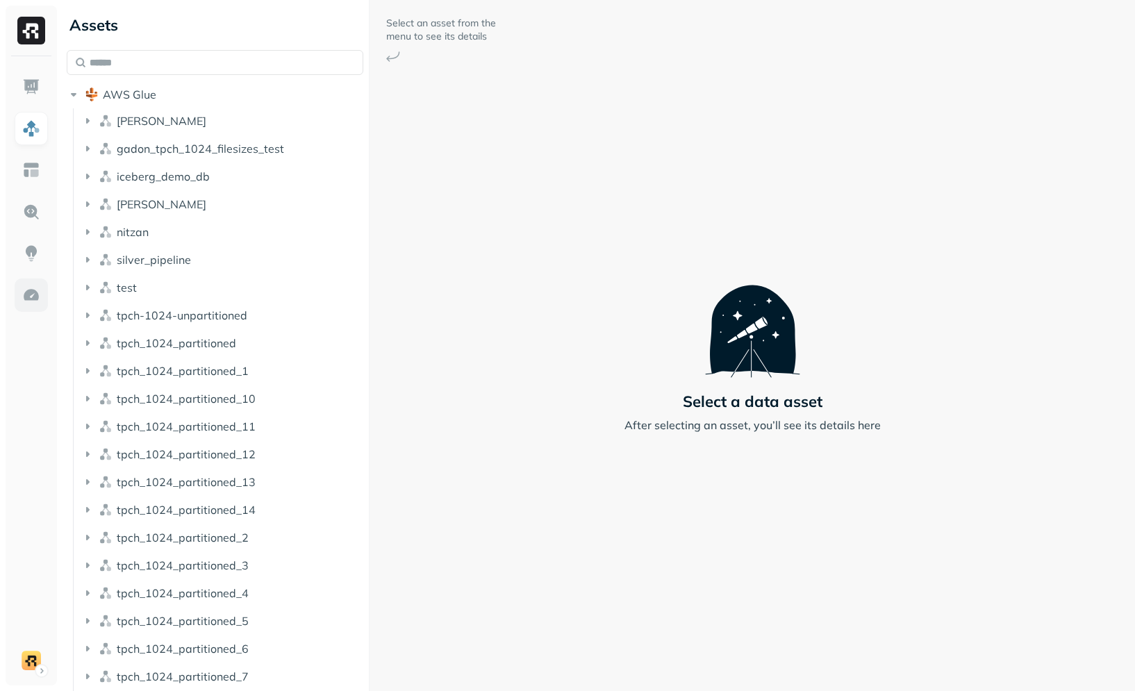
click at [25, 295] on img at bounding box center [31, 295] width 18 height 18
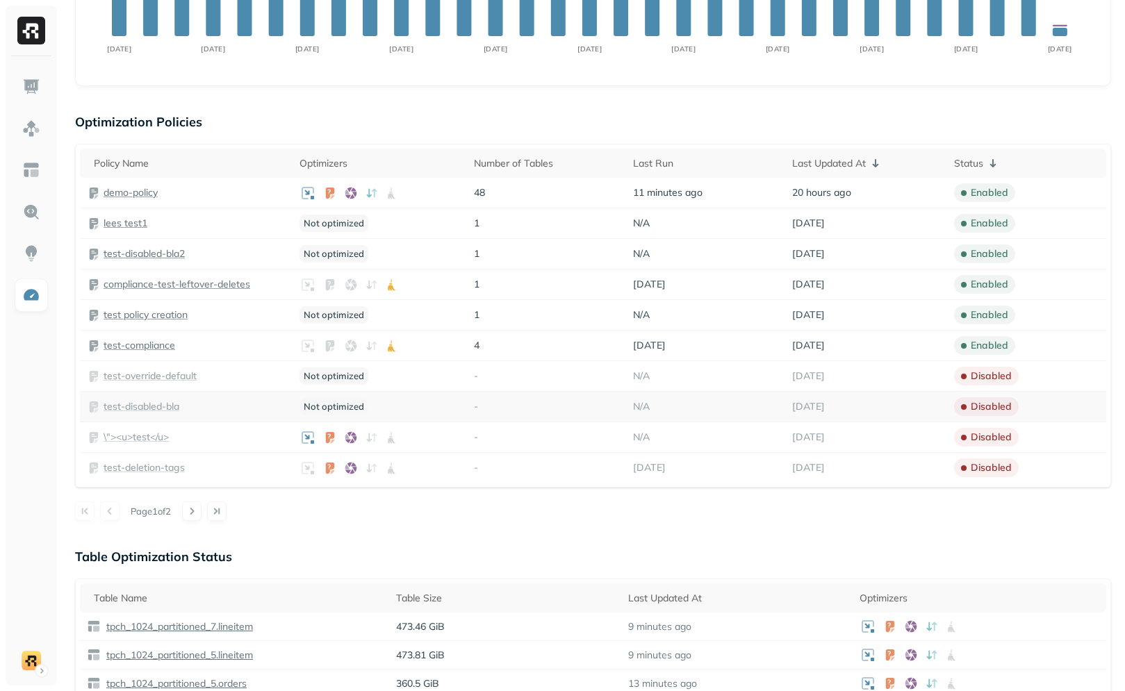
scroll to position [679, 0]
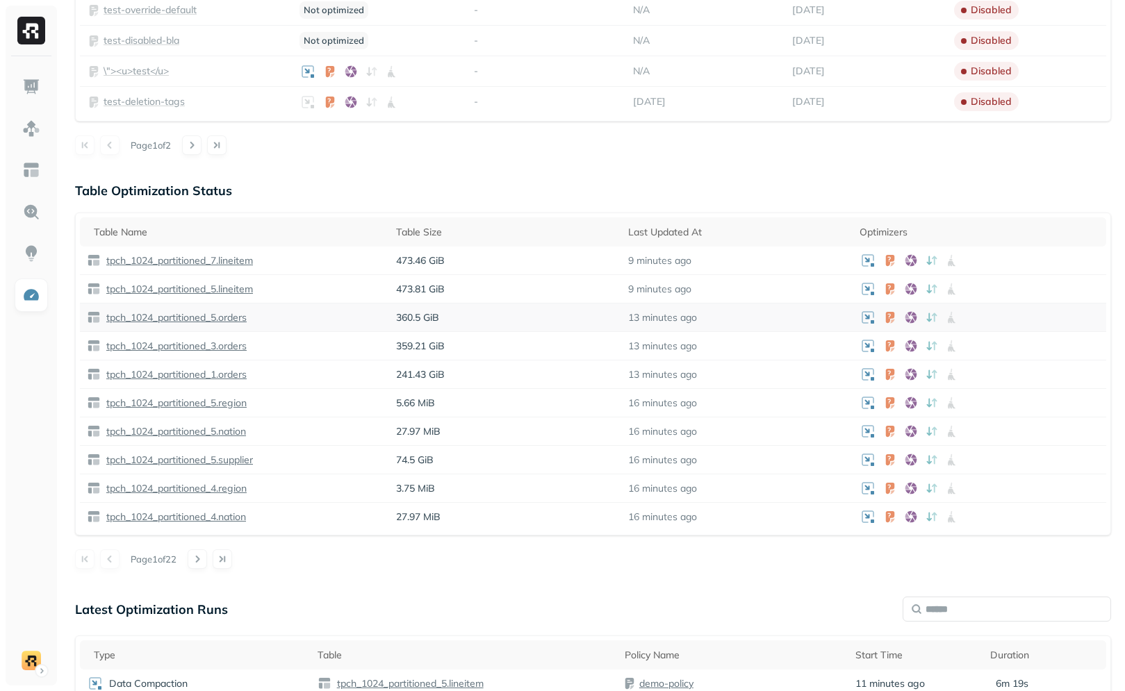
click at [316, 304] on td "tpch_1024_partitioned_5.orders" at bounding box center [234, 318] width 309 height 28
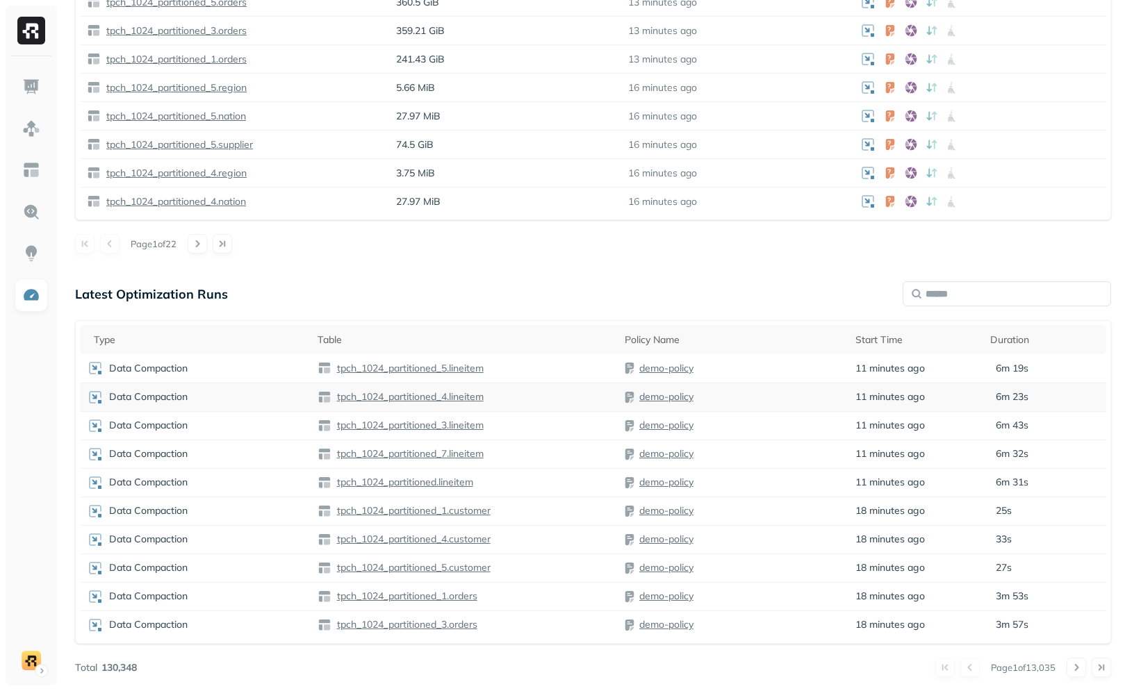
click at [269, 400] on div "Data Compaction" at bounding box center [195, 397] width 217 height 17
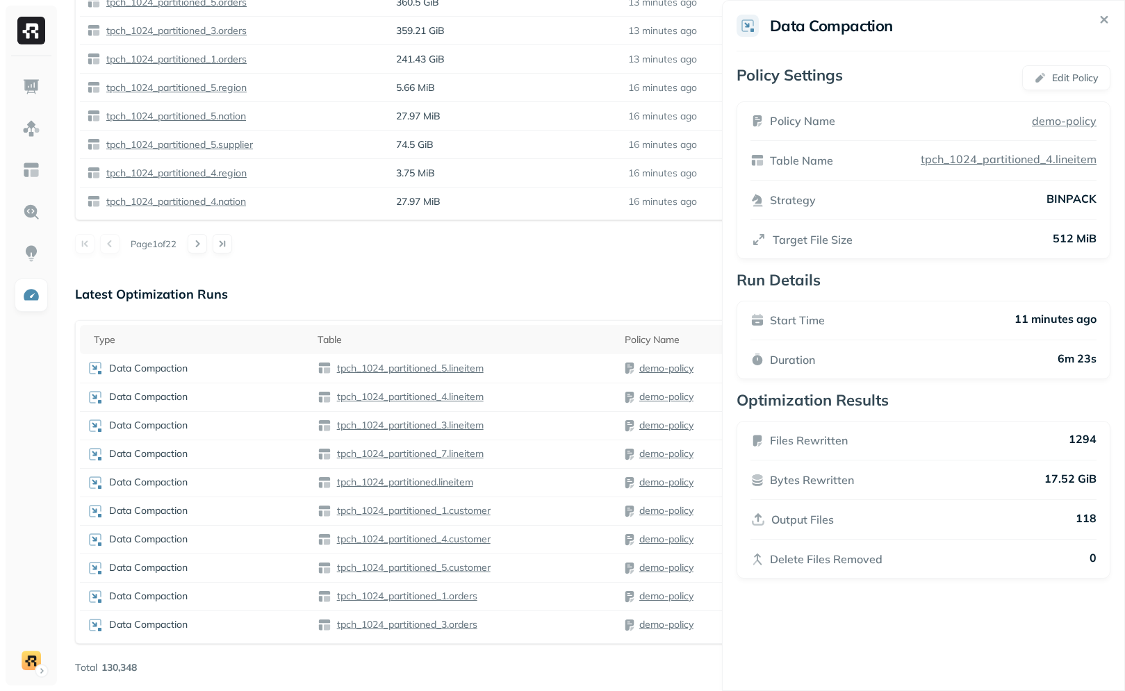
click at [261, 482] on div "Data Compaction" at bounding box center [195, 483] width 217 height 17
click at [245, 536] on div "Data Compaction" at bounding box center [195, 540] width 217 height 17
click at [250, 572] on div "Data Compaction" at bounding box center [195, 568] width 217 height 17
click at [257, 602] on div "Data Compaction" at bounding box center [195, 597] width 217 height 17
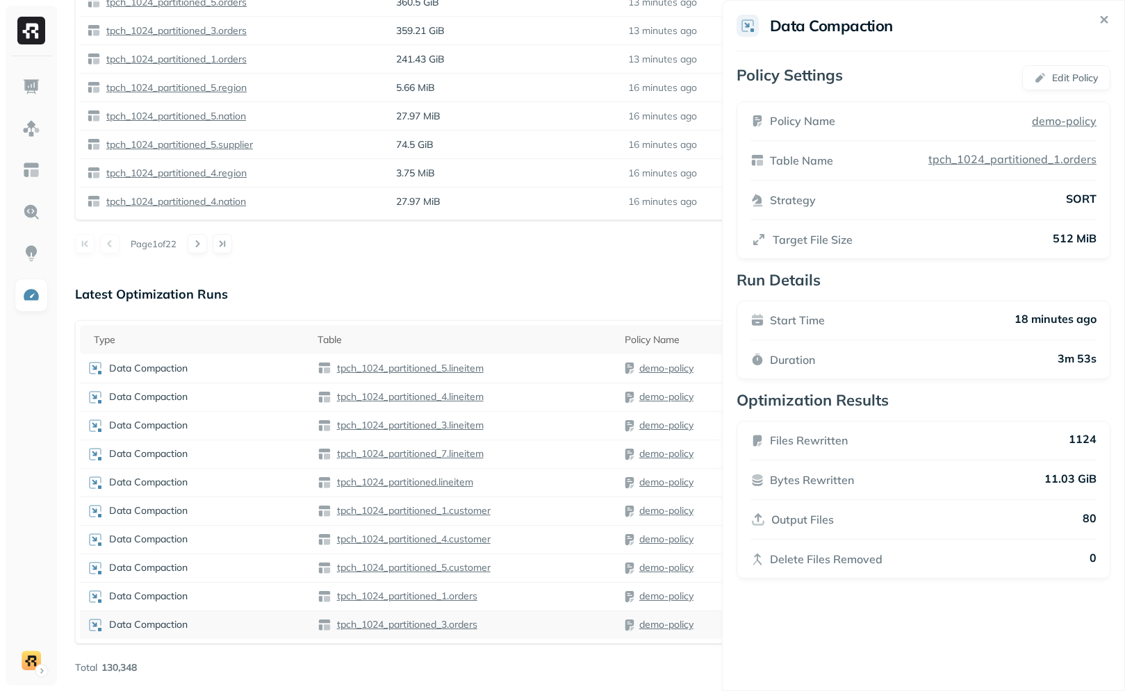
click at [261, 618] on div "Data Compaction" at bounding box center [195, 625] width 217 height 17
click at [261, 453] on div "Data Compaction" at bounding box center [195, 454] width 217 height 17
click at [163, 653] on div "Latest Optimization Runs Type Table Policy Name Start Time Duration Data Compac…" at bounding box center [593, 479] width 1036 height 396
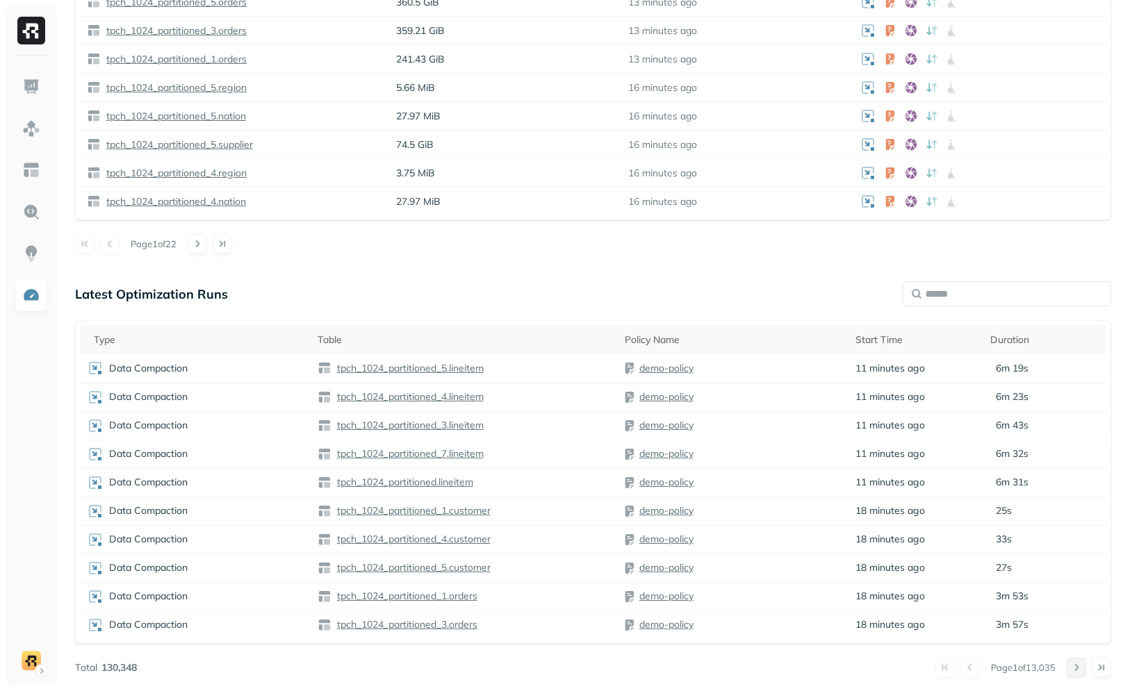
click at [1075, 668] on button at bounding box center [1076, 667] width 19 height 19
click at [272, 394] on div "Data Compaction" at bounding box center [195, 397] width 217 height 17
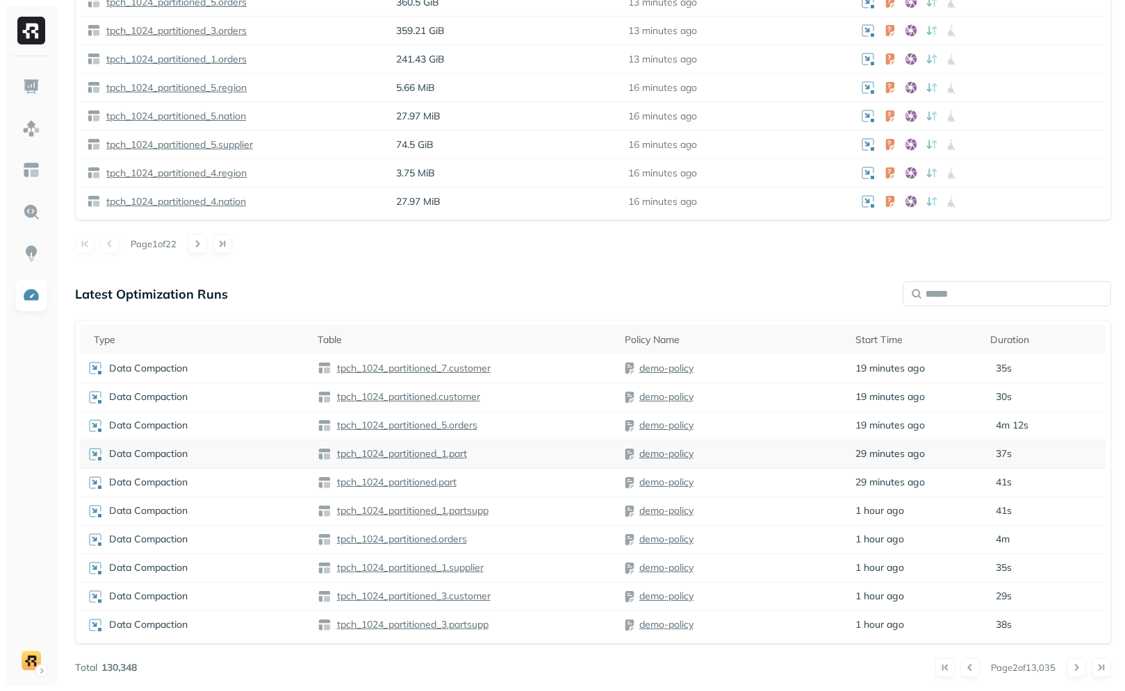
click at [279, 457] on div "Data Compaction" at bounding box center [195, 454] width 217 height 17
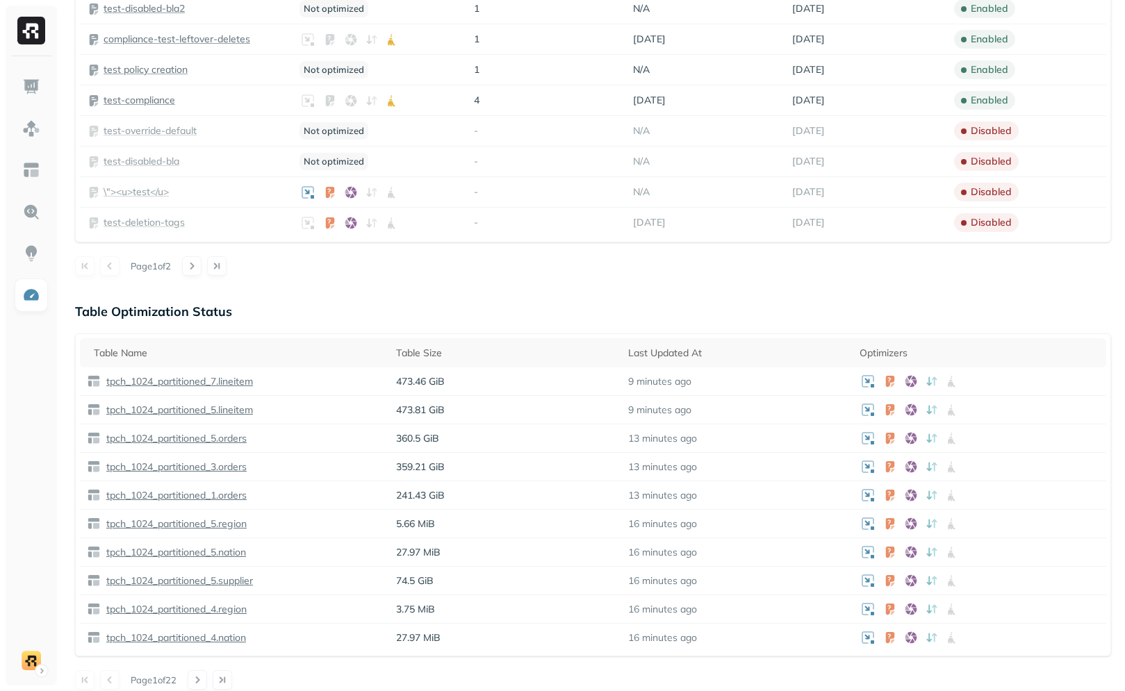
scroll to position [0, 0]
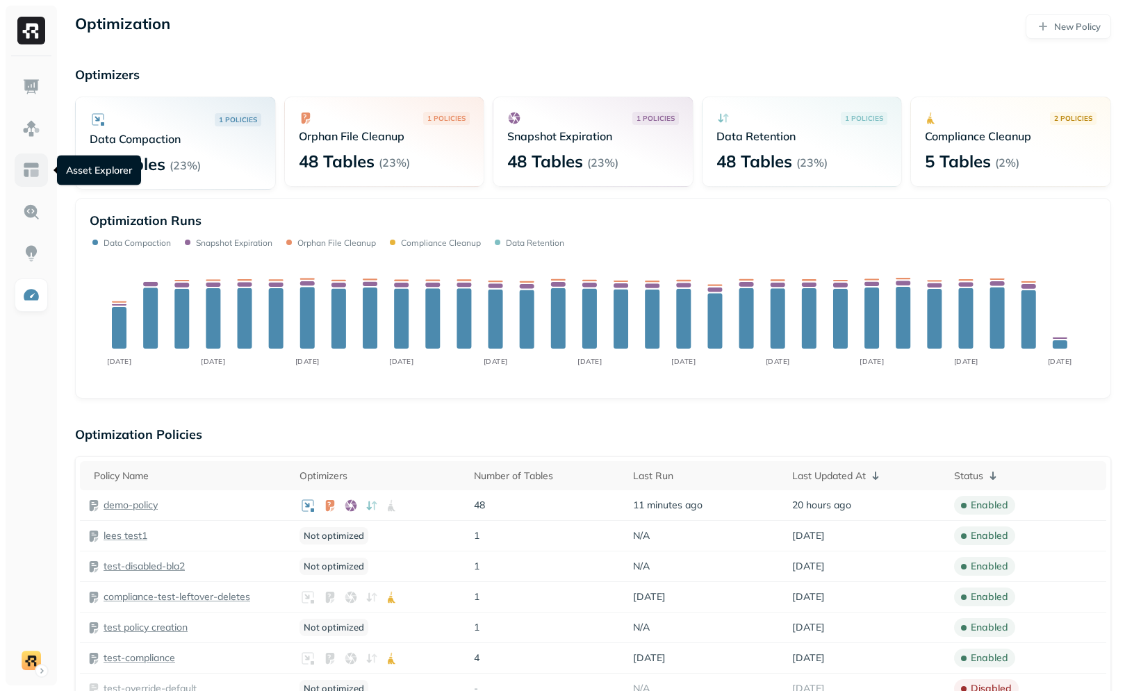
click at [38, 183] on link at bounding box center [31, 170] width 33 height 33
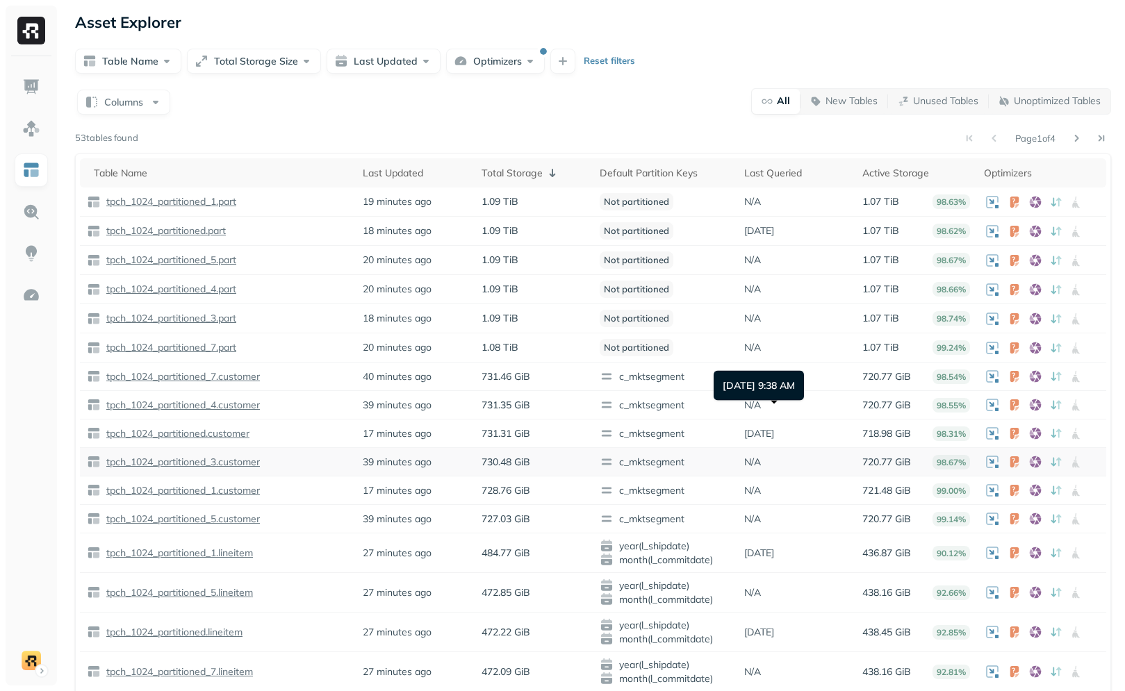
scroll to position [17, 0]
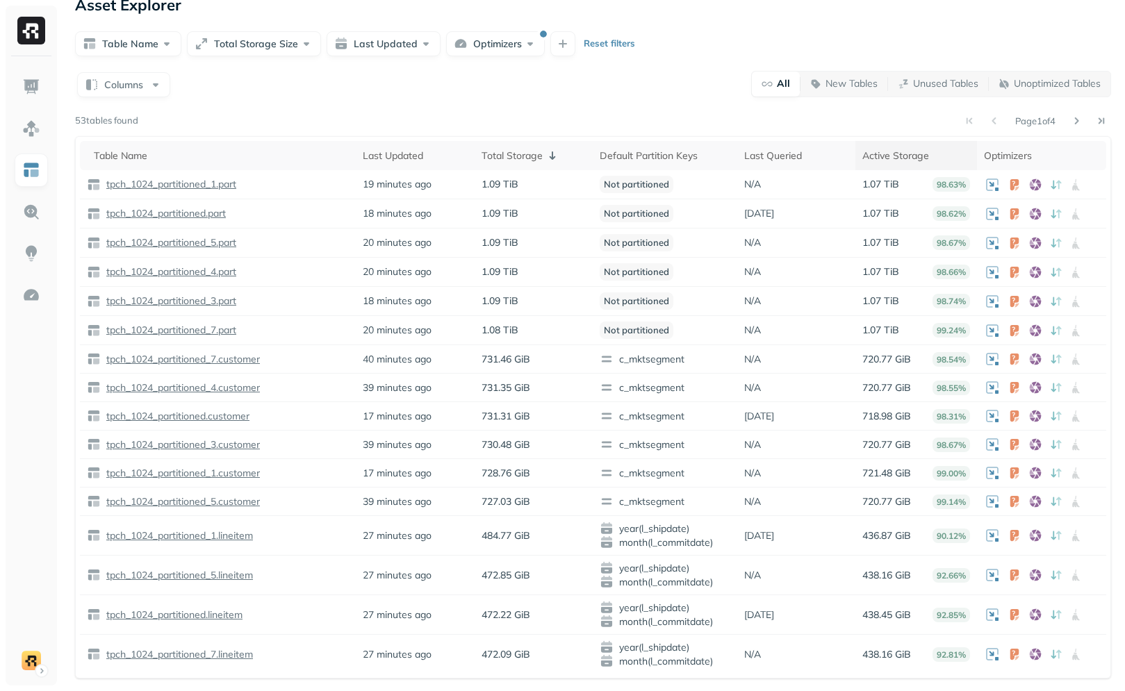
click at [884, 157] on div "Active Storage" at bounding box center [916, 155] width 108 height 13
click at [552, 161] on icon at bounding box center [551, 155] width 17 height 17
click at [552, 165] on th "Total Storage ( 1 )" at bounding box center [532, 155] width 118 height 29
click at [930, 158] on icon at bounding box center [938, 155] width 17 height 17
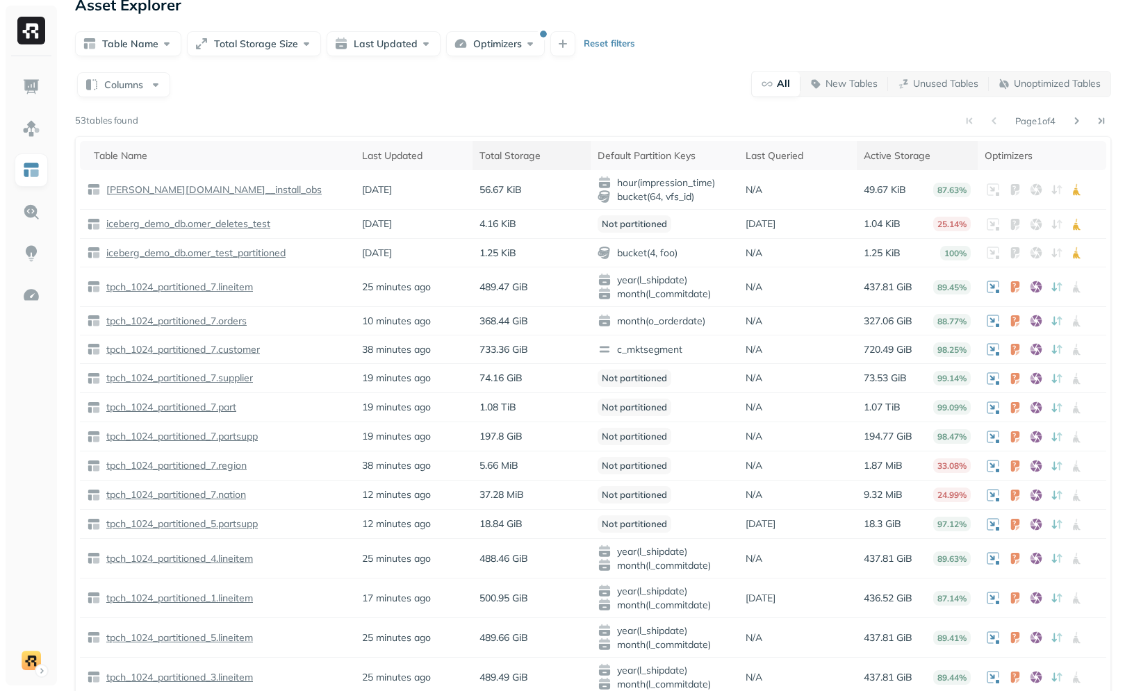
click at [489, 163] on th "Total Storage" at bounding box center [532, 155] width 118 height 29
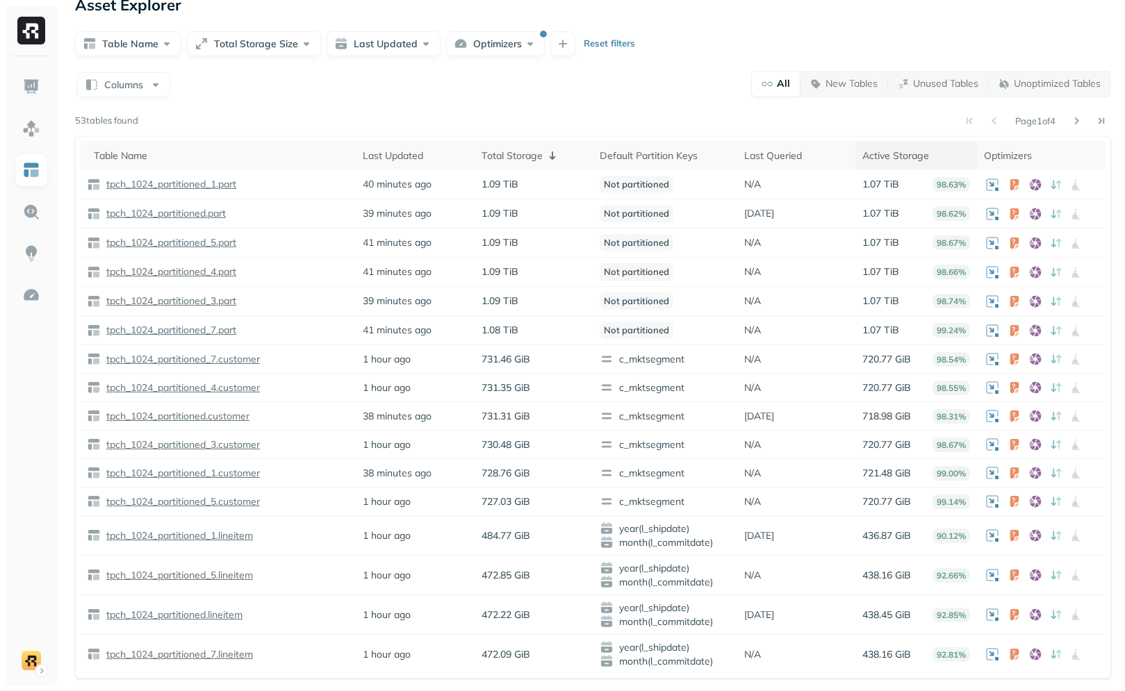
click at [903, 166] on th "Active Storage" at bounding box center [916, 155] width 122 height 29
click at [903, 166] on th "Active Storage ( 2 )" at bounding box center [915, 155] width 124 height 29
click at [556, 162] on icon at bounding box center [552, 155] width 17 height 17
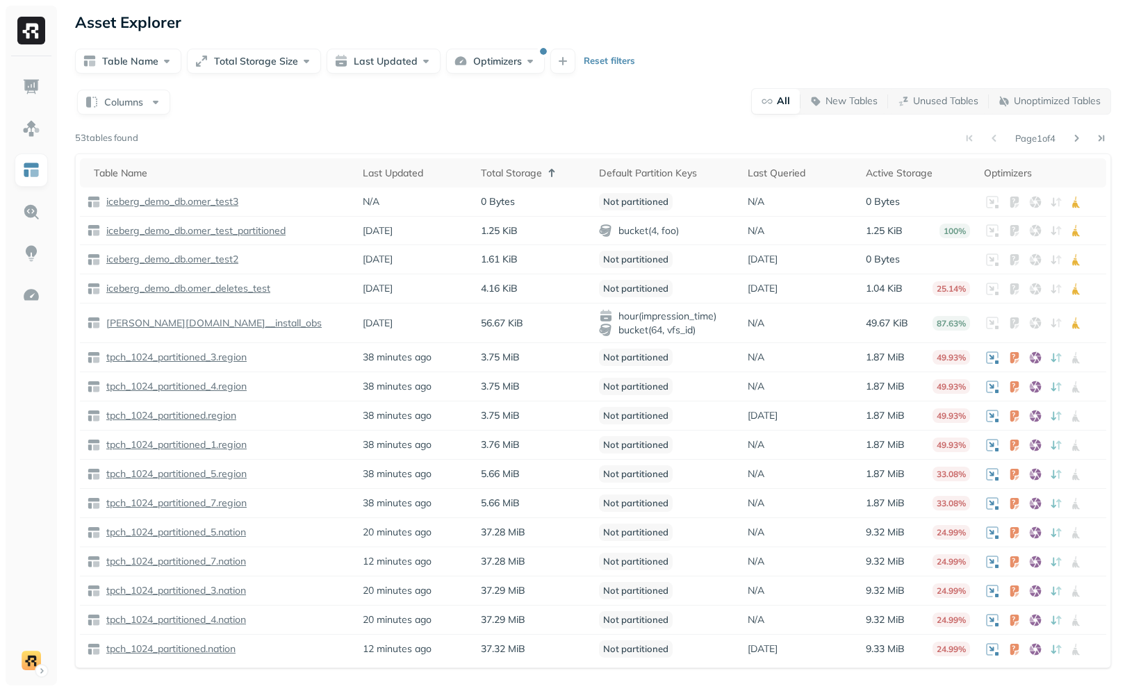
scroll to position [0, 0]
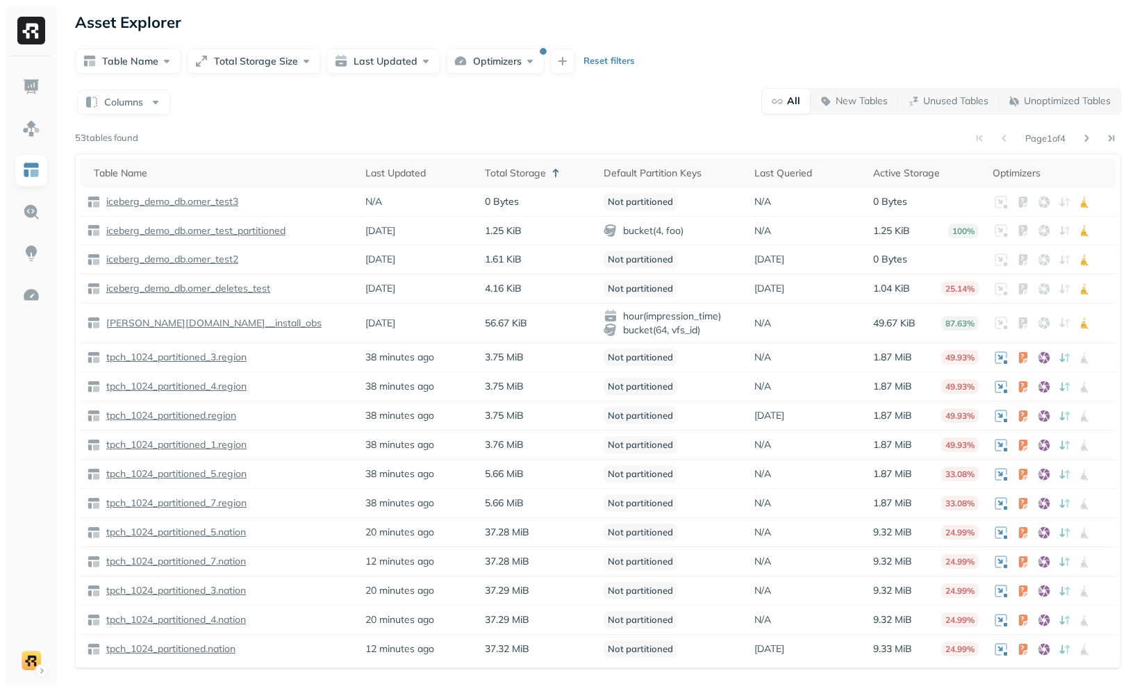
click at [556, 162] on th "Total Storage" at bounding box center [538, 172] width 120 height 29
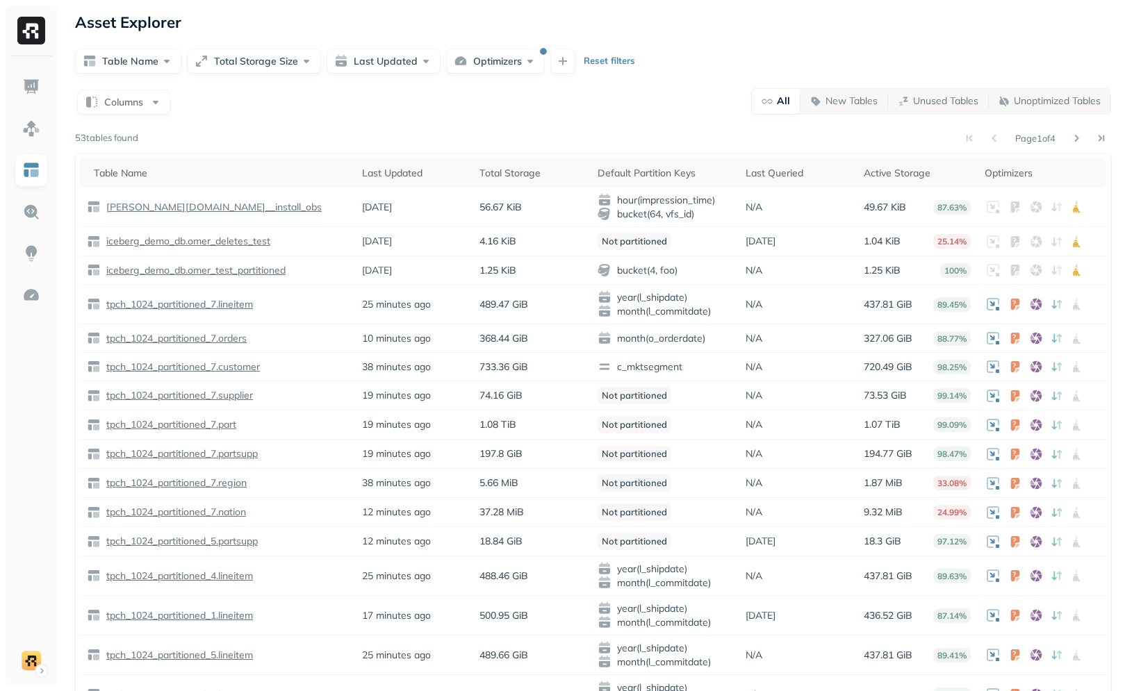
click at [581, 131] on div "Page 1 of 4" at bounding box center [624, 138] width 973 height 19
click at [1074, 54] on div "Table Name Total Storage Size Last Updated Optimizers Reset filters" at bounding box center [593, 61] width 1036 height 25
click at [574, 95] on div "Columns All New Tables Unused Tables Unoptimized Tables" at bounding box center [593, 101] width 1036 height 27
click at [500, 172] on div "Total Storage" at bounding box center [531, 173] width 104 height 13
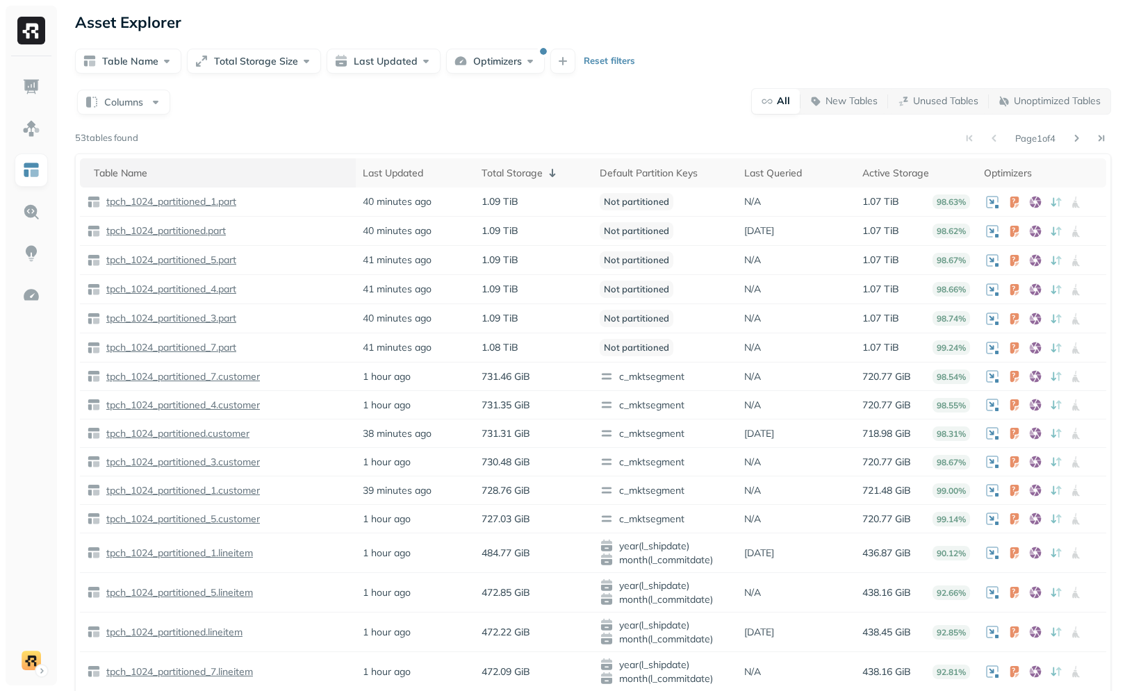
click at [222, 163] on th "Table Name" at bounding box center [218, 172] width 276 height 29
click at [286, 175] on div "Table Name ( 2 )" at bounding box center [221, 173] width 255 height 17
click at [475, 167] on th "Total Storage" at bounding box center [534, 172] width 118 height 29
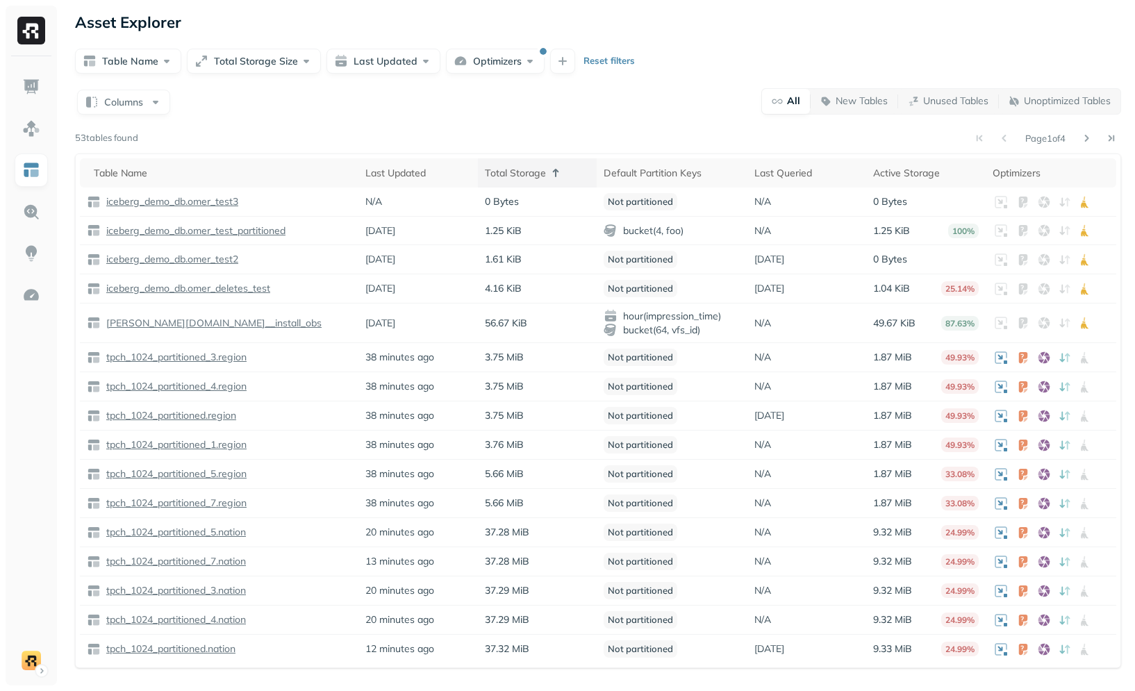
click at [475, 167] on th "Last Updated" at bounding box center [419, 172] width 120 height 29
click at [492, 173] on div "Total Storage ( 1 )" at bounding box center [538, 173] width 106 height 17
click at [413, 184] on th "Last Updated" at bounding box center [419, 172] width 120 height 29
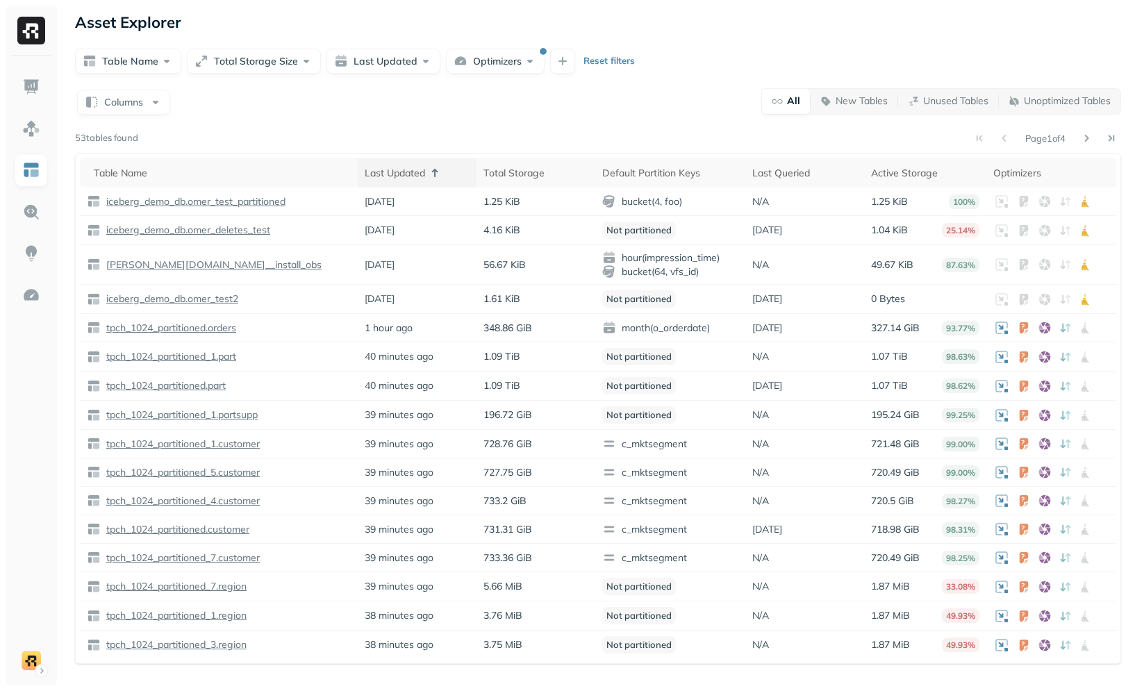
click at [416, 183] on th "Last Updated" at bounding box center [417, 172] width 119 height 29
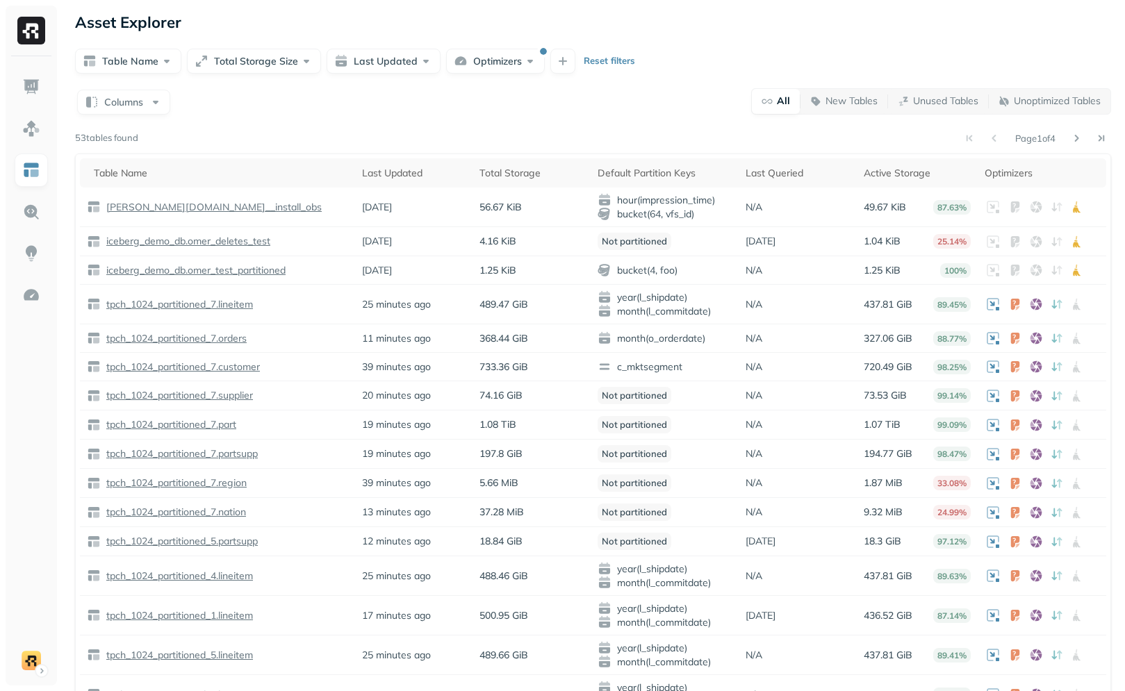
click at [404, 129] on div "Page 1 of 4" at bounding box center [624, 138] width 973 height 19
click at [43, 562] on ul at bounding box center [31, 373] width 35 height 607
click at [243, 130] on div "Page 1 of 4" at bounding box center [624, 138] width 973 height 19
click at [472, 73] on button "Optimizers" at bounding box center [495, 61] width 99 height 25
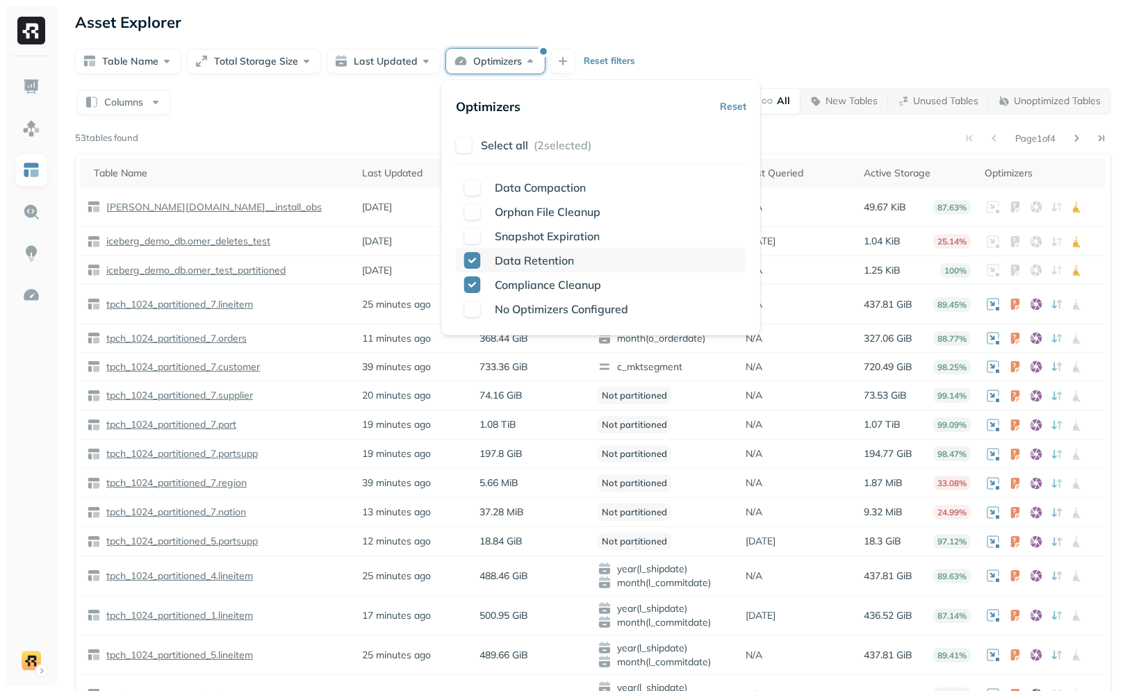
click at [548, 254] on span "Data Retention" at bounding box center [534, 261] width 79 height 14
click at [557, 273] on div "Compliance Cleanup" at bounding box center [601, 284] width 290 height 24
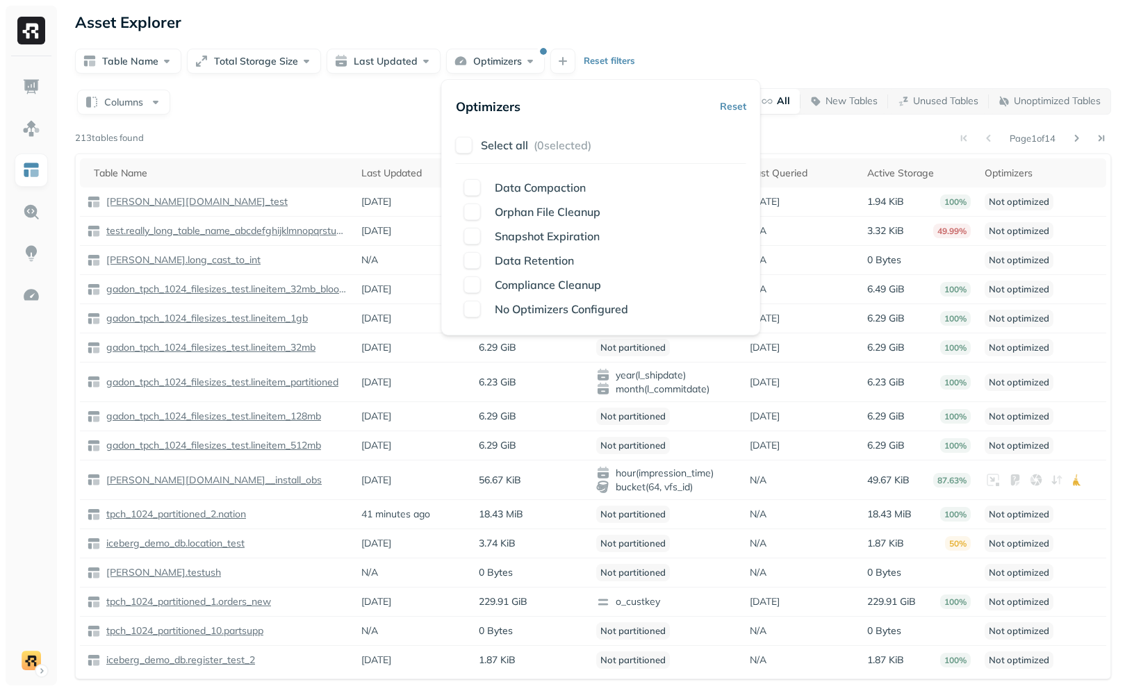
click at [695, 47] on form "Table Name Total Storage Size Last Updated Optimizers Reset filters" at bounding box center [593, 60] width 1036 height 28
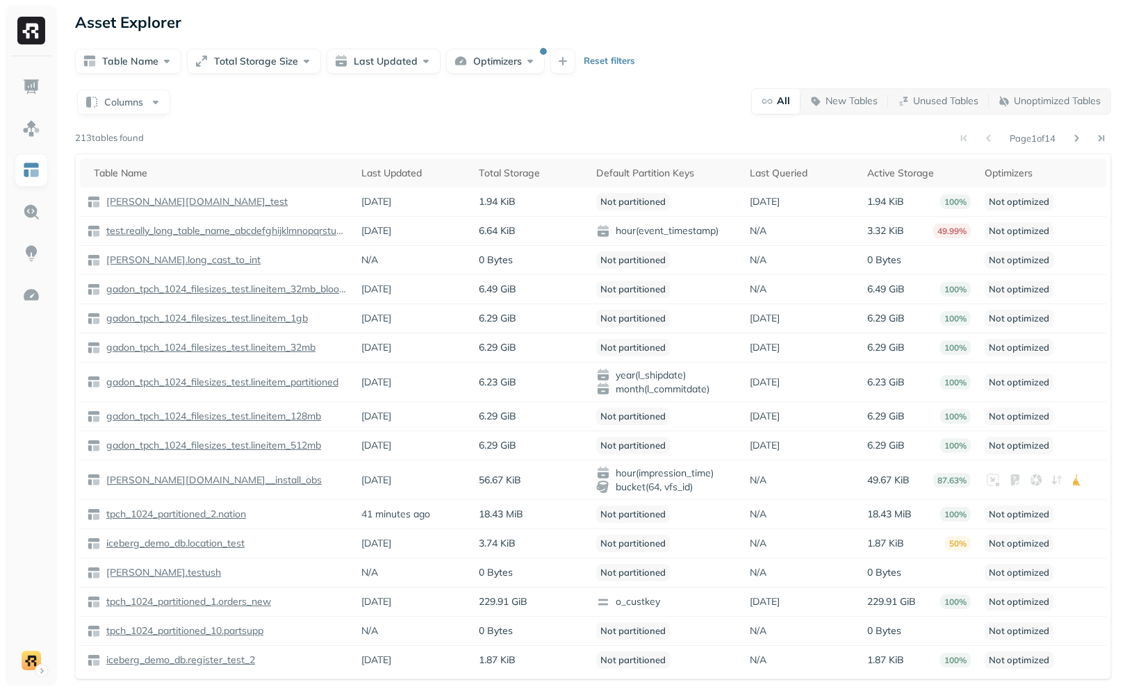
click at [607, 95] on div "Columns All New Tables Unused Tables Unoptimized Tables" at bounding box center [593, 101] width 1036 height 27
